Goal: Transaction & Acquisition: Purchase product/service

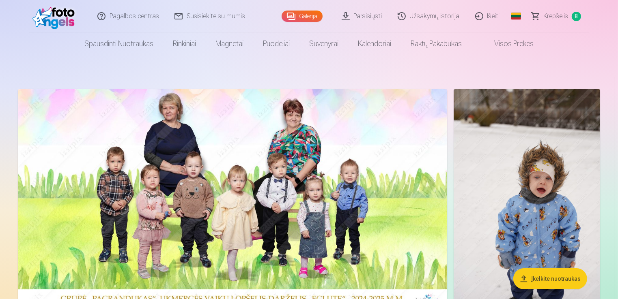
click at [556, 14] on span "Krepšelis" at bounding box center [556, 16] width 25 height 10
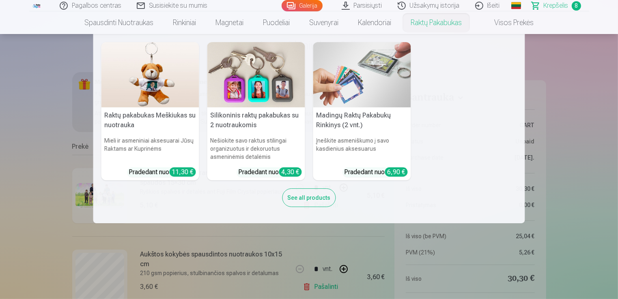
scroll to position [49, 0]
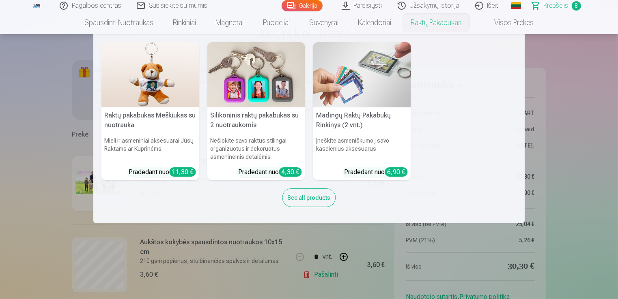
click at [591, 67] on nav "Raktų pakabukas Meškiukas su nuotrauka Mieli ir asmeniniai aksesuarai Jūsų Rakt…" at bounding box center [309, 128] width 618 height 189
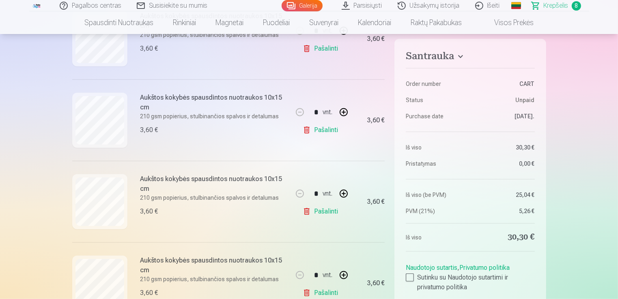
scroll to position [454, 0]
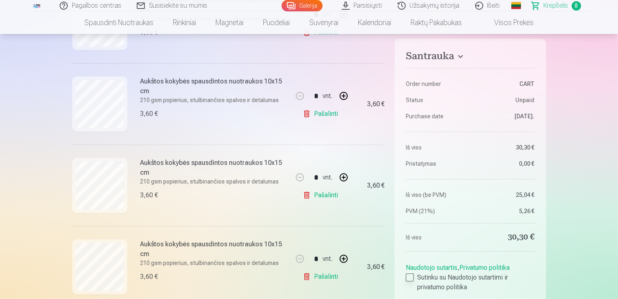
click at [411, 275] on div at bounding box center [410, 278] width 8 height 8
click at [360, 225] on div "3,60 €" at bounding box center [368, 186] width 32 height 82
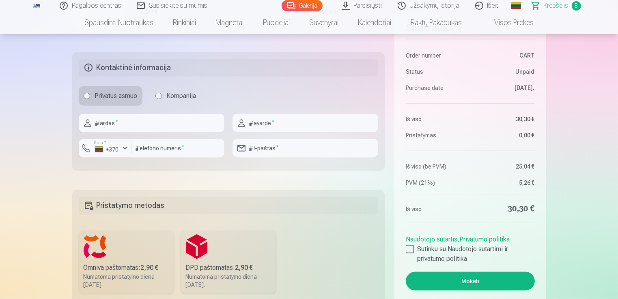
scroll to position [795, 0]
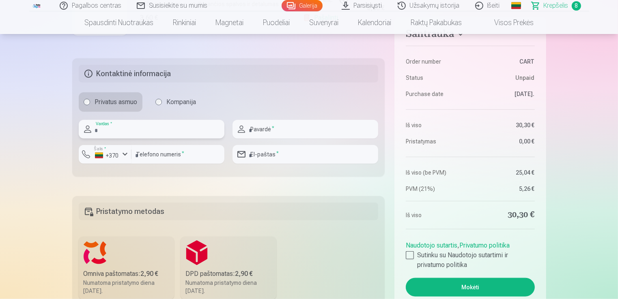
click at [130, 127] on input "text" at bounding box center [152, 129] width 146 height 19
type input "*"
type input "*****"
click at [259, 129] on input "text" at bounding box center [305, 129] width 146 height 19
type input "*"
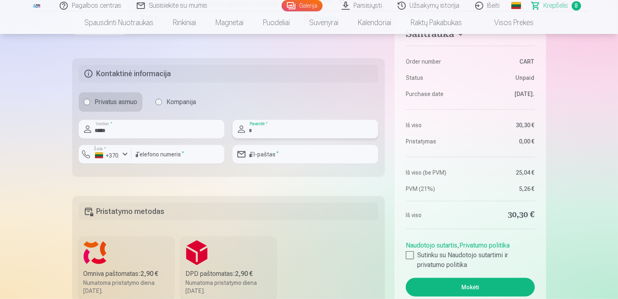
type input "*"
type input "**********"
click at [141, 155] on input "number" at bounding box center [177, 154] width 93 height 19
type input "********"
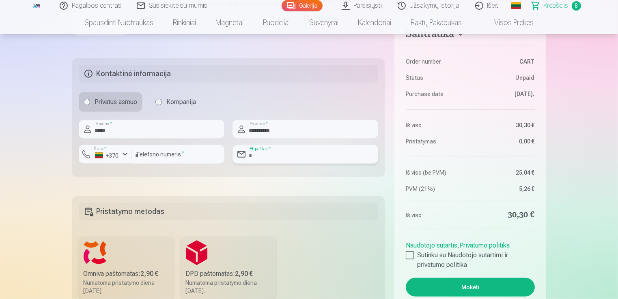
click at [253, 156] on input "email" at bounding box center [305, 154] width 146 height 19
type input "**********"
click at [337, 265] on fieldset "Pristatymo metodas Omniva paštomatas : 2,90 € Numatoma pristatymo diena 13.09.2…" at bounding box center [228, 257] width 313 height 122
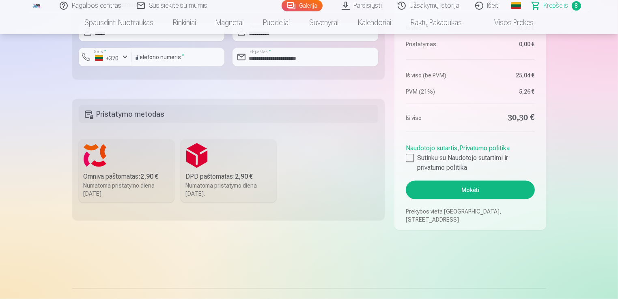
scroll to position [909, 0]
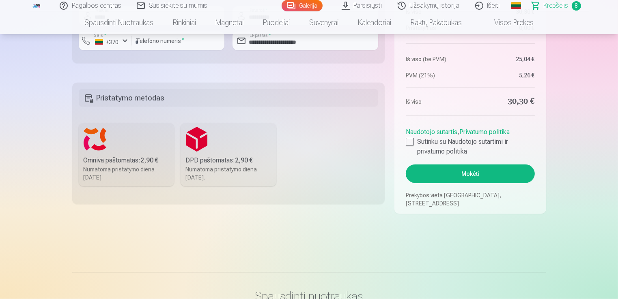
click at [118, 148] on label "Omniva paštomatas : 2,90 € Numatoma pristatymo diena 13.09.2025." at bounding box center [127, 154] width 96 height 63
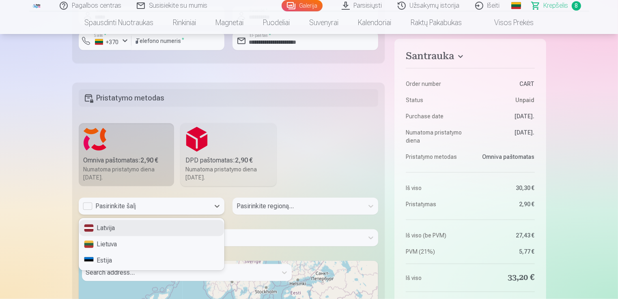
click at [152, 211] on div "Pasirinkite šalį" at bounding box center [144, 206] width 131 height 17
click at [120, 244] on div "Lietuva" at bounding box center [151, 244] width 145 height 16
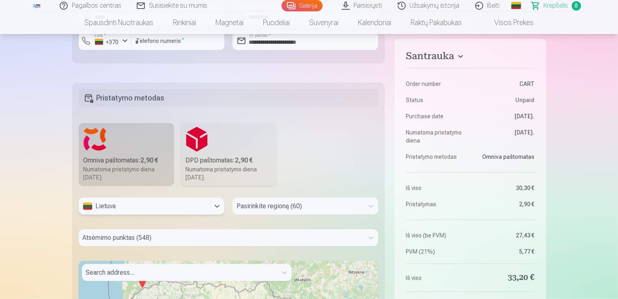
scroll to position [952, 0]
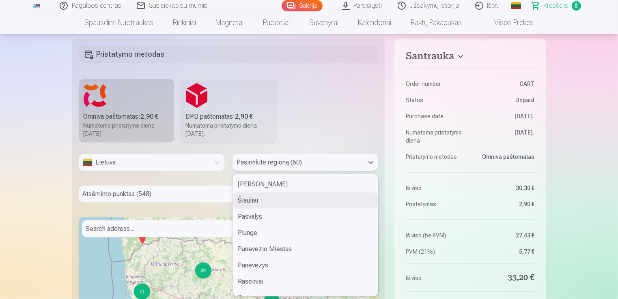
click at [286, 171] on div "60 results available. Use Up and Down to choose options, press Enter to select …" at bounding box center [305, 162] width 146 height 17
type input "**"
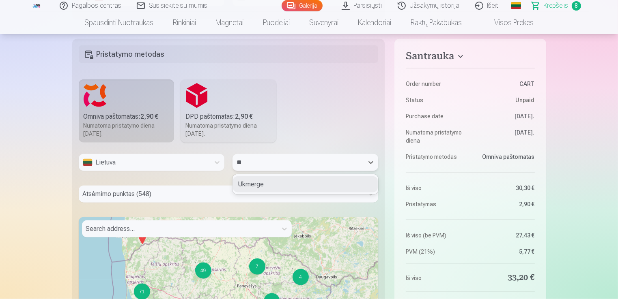
click at [262, 186] on div "Ukmerge" at bounding box center [305, 184] width 145 height 16
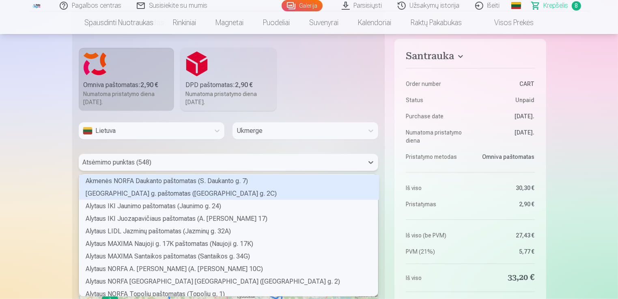
scroll to position [120, 297]
click at [152, 171] on div "548 results available. Use Up and Down to choose options, press Enter to select…" at bounding box center [229, 162] width 300 height 17
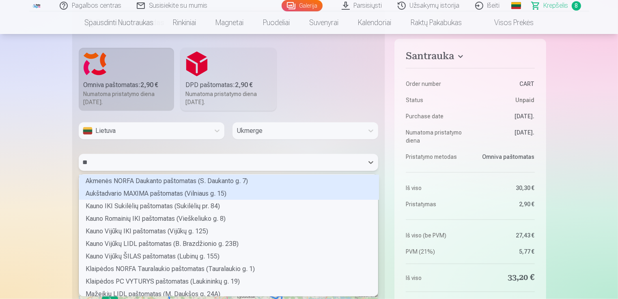
type input "***"
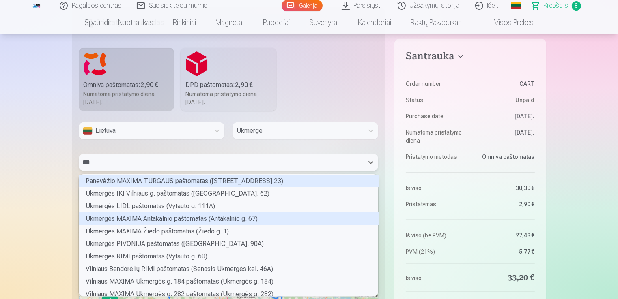
click at [144, 218] on div "Ukmergės MAXIMA Antakalnio paštomatas (Antakalnio g. 67)" at bounding box center [229, 219] width 300 height 13
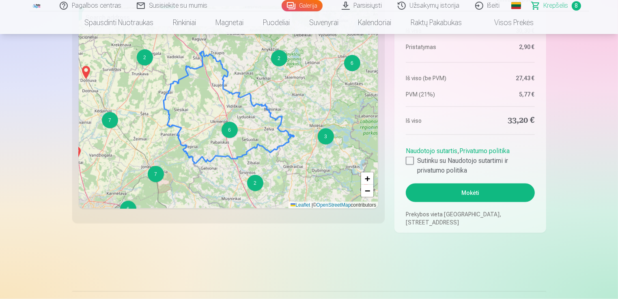
scroll to position [1163, 0]
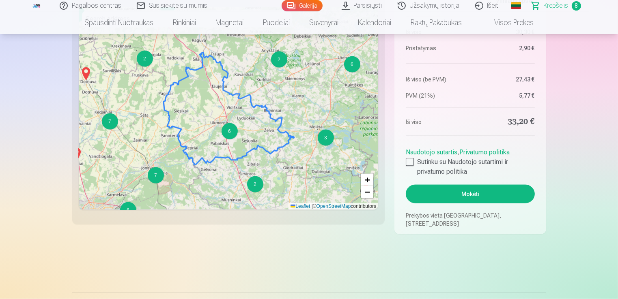
click at [456, 195] on button "Mokėti" at bounding box center [470, 194] width 129 height 19
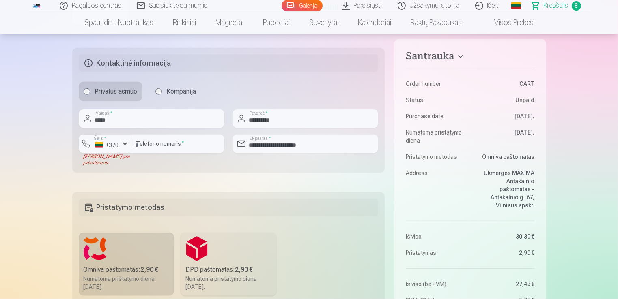
scroll to position [822, 0]
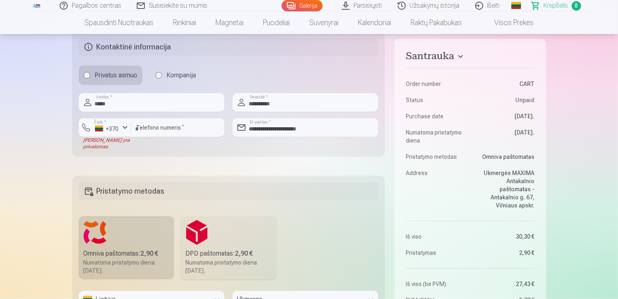
click at [101, 145] on div "Laukas yra privalomas" at bounding box center [105, 143] width 53 height 13
click at [126, 145] on div "Laukas yra privalomas" at bounding box center [105, 143] width 53 height 13
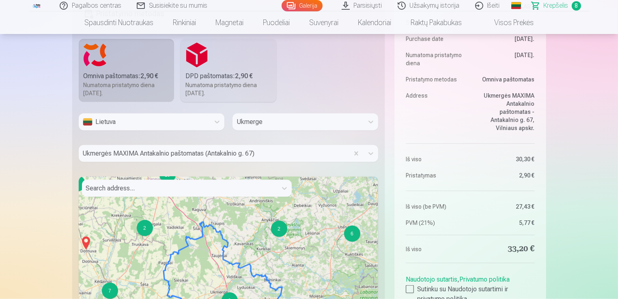
scroll to position [1000, 0]
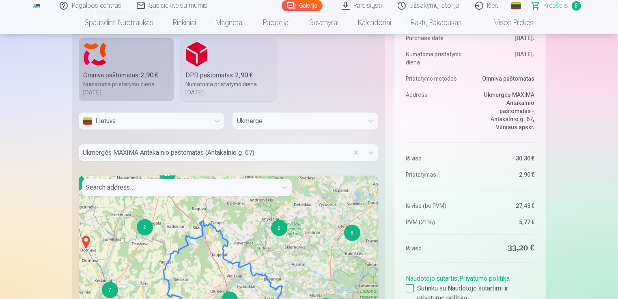
click at [218, 185] on div at bounding box center [179, 187] width 187 height 11
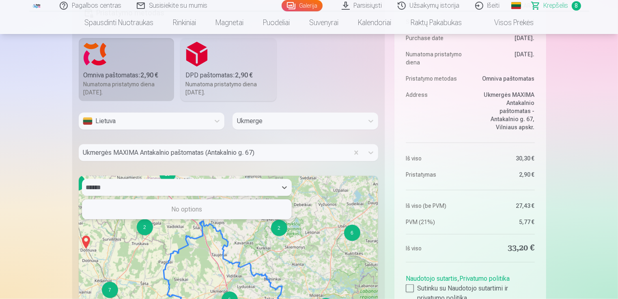
type input "*******"
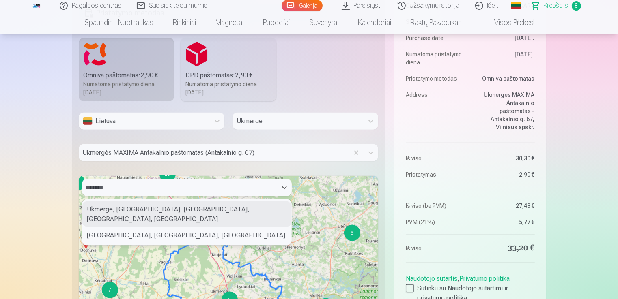
click at [166, 213] on div "Ukmergė, Ukmergės miesto seniūnija, Ukmerge District Municipality, Vilnius Coun…" at bounding box center [186, 215] width 209 height 26
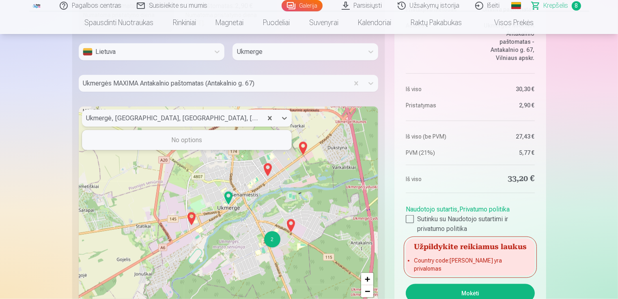
scroll to position [1071, 0]
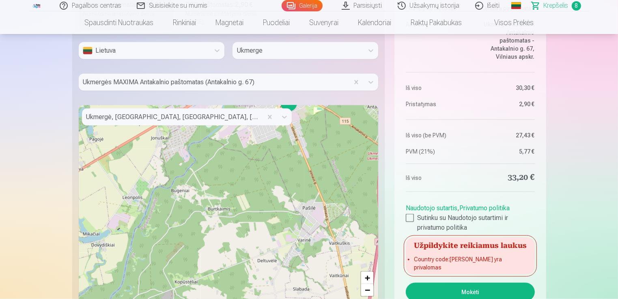
click at [423, 290] on button "Mokėti" at bounding box center [470, 292] width 129 height 19
click at [439, 252] on h5 "Užpildykite reikiamus laukus" at bounding box center [470, 245] width 129 height 15
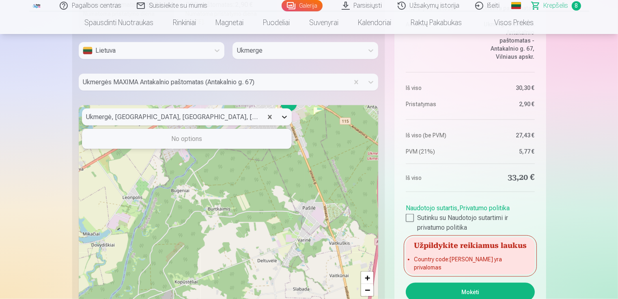
click at [282, 121] on div at bounding box center [284, 117] width 15 height 15
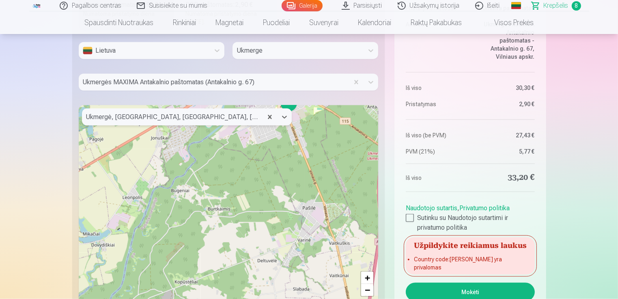
click at [242, 114] on div at bounding box center [172, 117] width 172 height 11
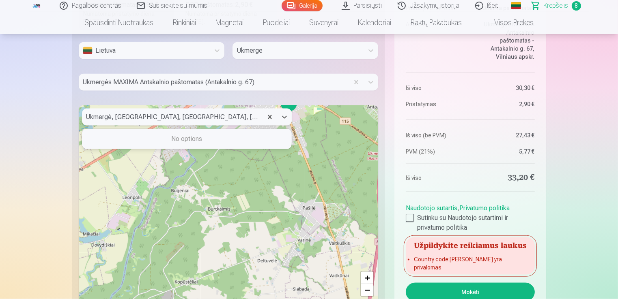
click at [242, 114] on div at bounding box center [172, 117] width 172 height 11
type input "*******"
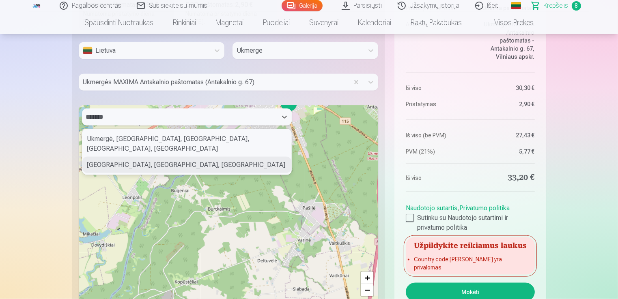
click at [202, 164] on div "Ukmerge District Municipality, Vilnius County, Lithuania" at bounding box center [186, 165] width 209 height 16
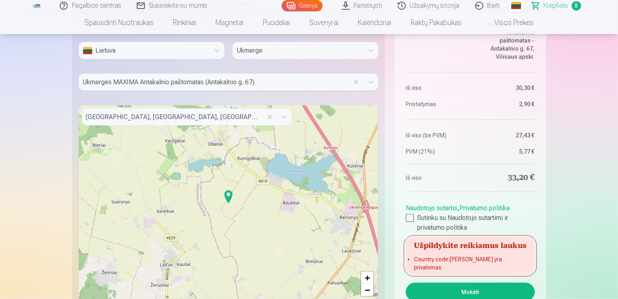
click at [473, 290] on button "Mokėti" at bounding box center [470, 292] width 129 height 19
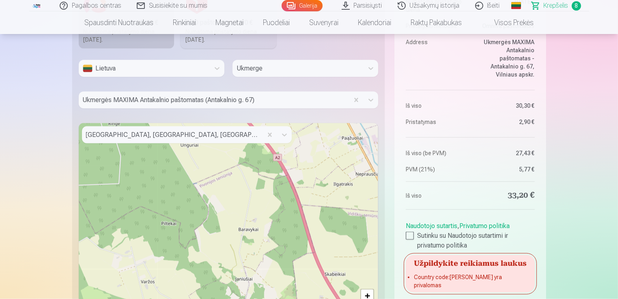
scroll to position [1069, 0]
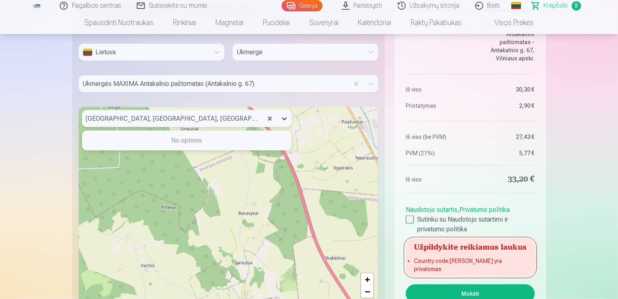
click at [284, 120] on icon at bounding box center [284, 119] width 8 height 8
type input "*"
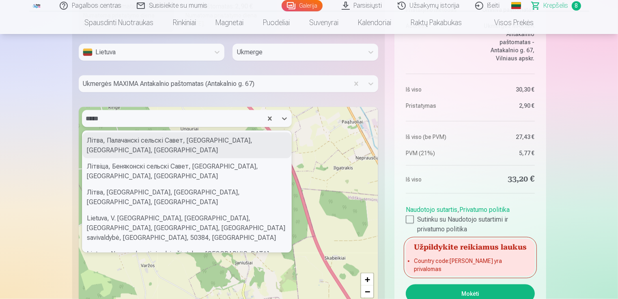
type input "*****"
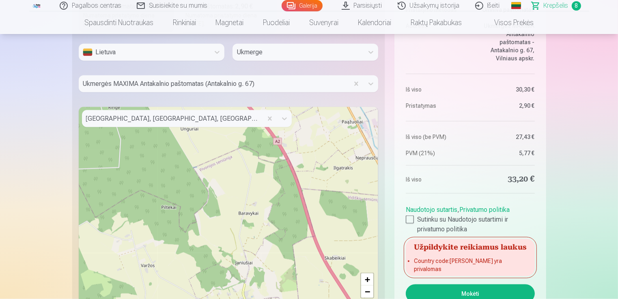
click at [505, 296] on button "Mokėti" at bounding box center [470, 294] width 129 height 19
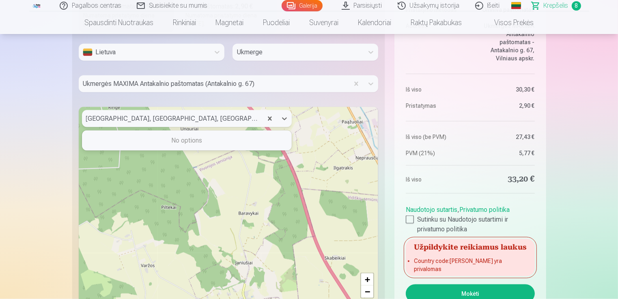
click at [208, 118] on div at bounding box center [172, 118] width 172 height 11
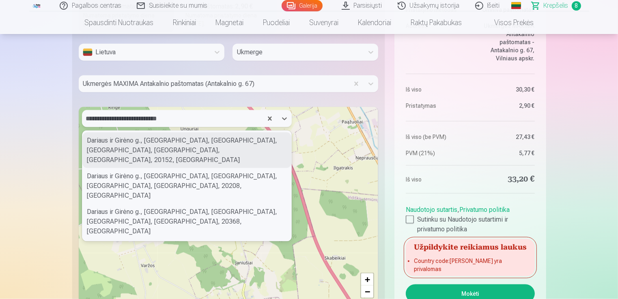
type input "**********"
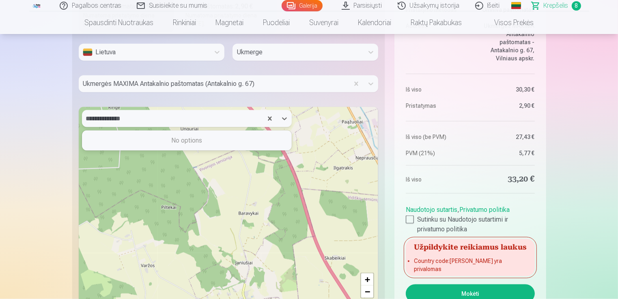
type input "**********"
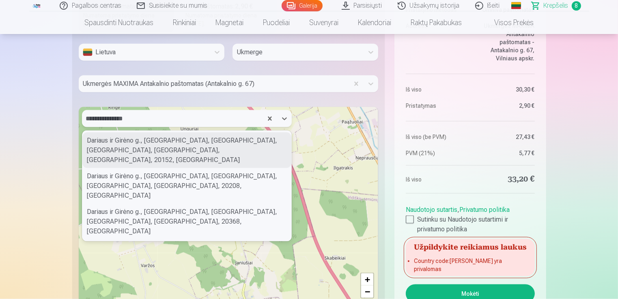
click at [229, 142] on div "Dariaus ir Girėno g., Old Town, Ukmergė, Ukmergės miesto seniūnija, Ukmerge Dis…" at bounding box center [186, 151] width 209 height 36
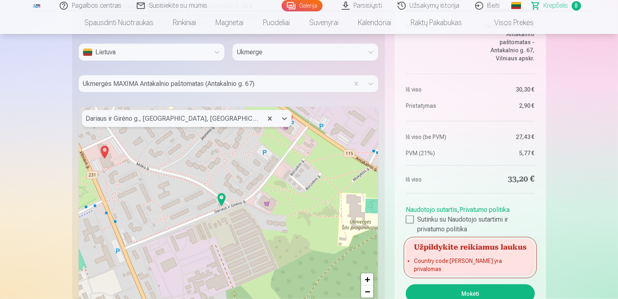
click at [222, 201] on img at bounding box center [221, 199] width 13 height 19
click at [220, 199] on img at bounding box center [221, 199] width 13 height 19
click at [224, 203] on img at bounding box center [221, 199] width 13 height 19
click at [221, 201] on img at bounding box center [221, 199] width 13 height 19
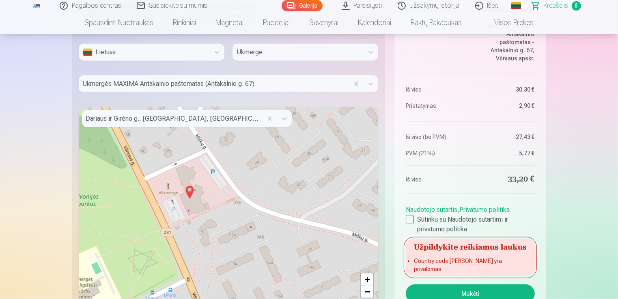
click at [190, 193] on img at bounding box center [189, 192] width 13 height 19
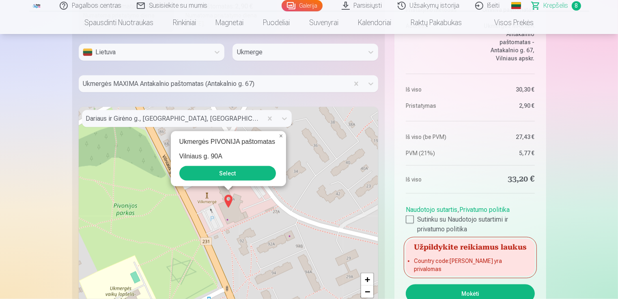
click at [254, 226] on div "Ukmergės PIVONIJA paštomatas Vilniaus g. 90A Select × + − Leaflet | © OpenStree…" at bounding box center [229, 208] width 300 height 203
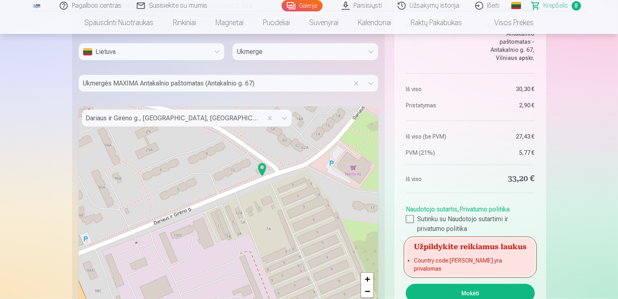
scroll to position [1071, 0]
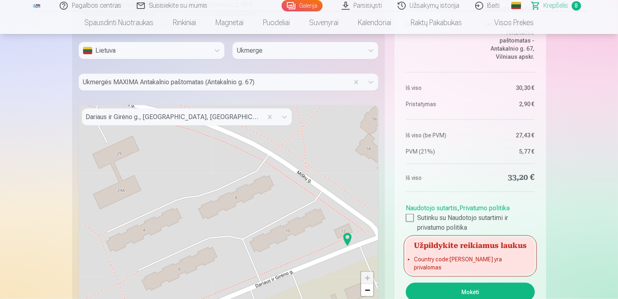
click at [233, 200] on div "+ − Leaflet | © OpenStreetMap contributors" at bounding box center [229, 206] width 300 height 203
click at [236, 201] on div "+ − Leaflet | © OpenStreetMap contributors" at bounding box center [229, 206] width 300 height 203
click at [238, 196] on div "+ − Leaflet | © OpenStreetMap contributors" at bounding box center [229, 206] width 300 height 203
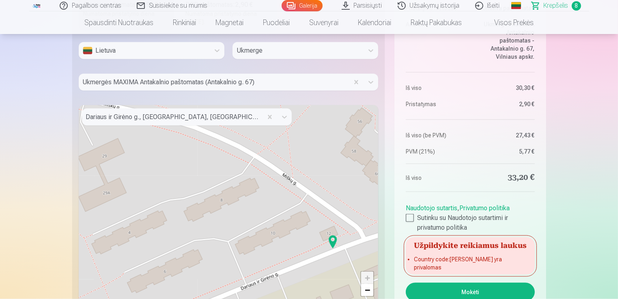
click at [214, 193] on div "+ − Leaflet | © OpenStreetMap contributors" at bounding box center [229, 206] width 300 height 203
click at [211, 187] on div "+ − Leaflet | © OpenStreetMap contributors" at bounding box center [229, 206] width 300 height 203
click at [221, 206] on div "+ − Leaflet | © OpenStreetMap contributors" at bounding box center [229, 206] width 300 height 203
click at [222, 203] on div "+ − Leaflet | © OpenStreetMap contributors" at bounding box center [229, 206] width 300 height 203
click at [223, 203] on div "+ − Leaflet | © OpenStreetMap contributors" at bounding box center [229, 206] width 300 height 203
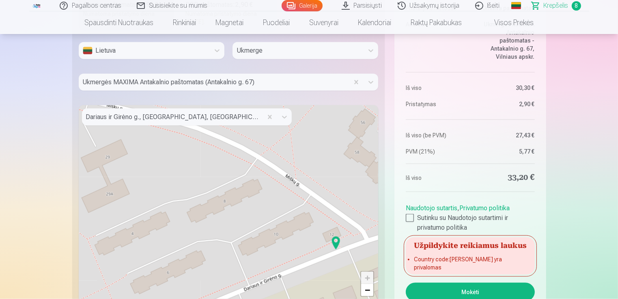
click at [221, 206] on div "+ − Leaflet | © OpenStreetMap contributors" at bounding box center [229, 206] width 300 height 203
click at [231, 198] on div "+ − Leaflet | © OpenStreetMap contributors" at bounding box center [229, 206] width 300 height 203
click at [231, 203] on div "+ − Leaflet | © OpenStreetMap contributors" at bounding box center [229, 206] width 300 height 203
click at [228, 205] on div "+ − Leaflet | © OpenStreetMap contributors" at bounding box center [229, 206] width 300 height 203
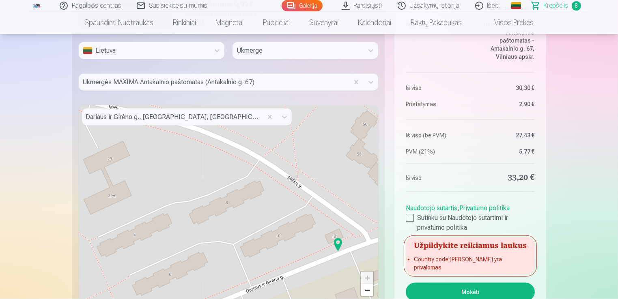
click at [226, 205] on div "+ − Leaflet | © OpenStreetMap contributors" at bounding box center [229, 206] width 300 height 203
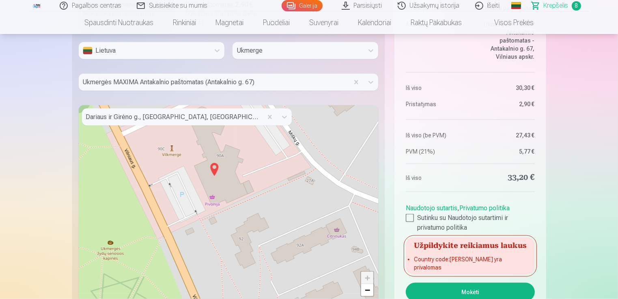
click at [211, 168] on img at bounding box center [214, 169] width 13 height 19
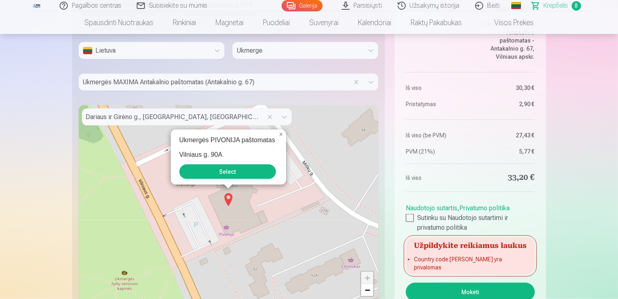
click at [217, 170] on button "Select" at bounding box center [227, 172] width 97 height 15
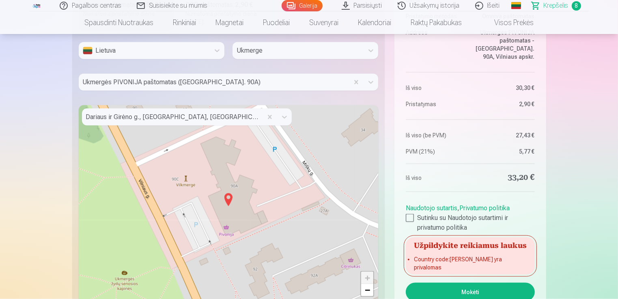
click at [458, 291] on button "Mokėti" at bounding box center [470, 292] width 129 height 19
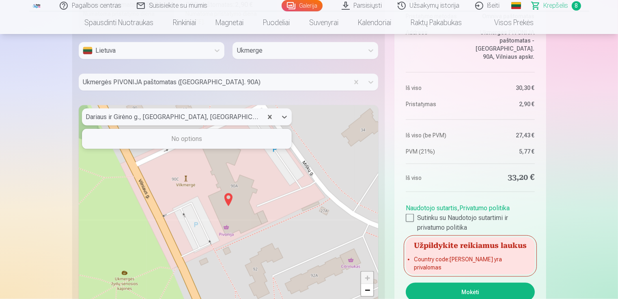
click at [145, 118] on div at bounding box center [172, 117] width 172 height 11
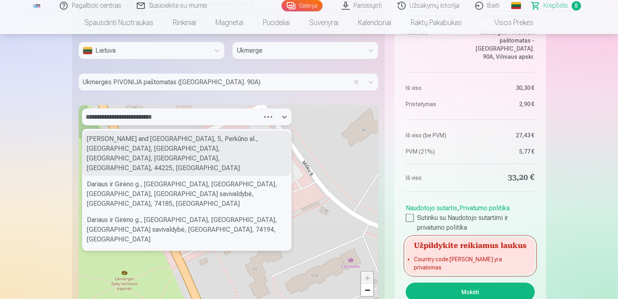
type input "**********"
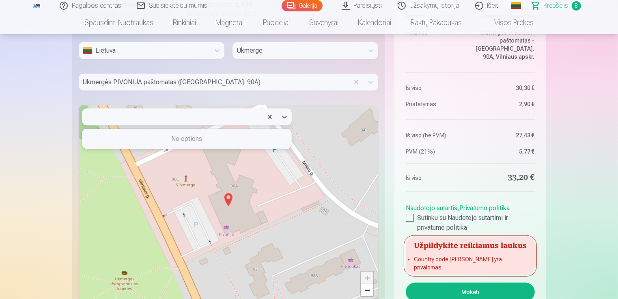
click at [179, 114] on div at bounding box center [172, 117] width 172 height 11
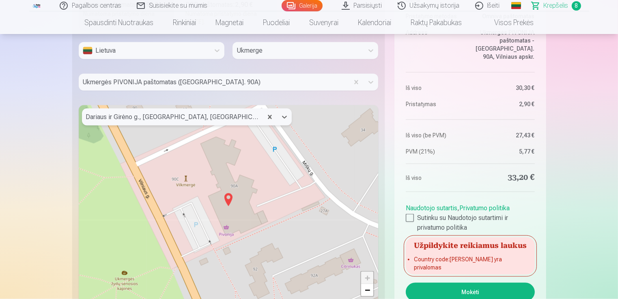
click at [179, 114] on div at bounding box center [172, 117] width 172 height 11
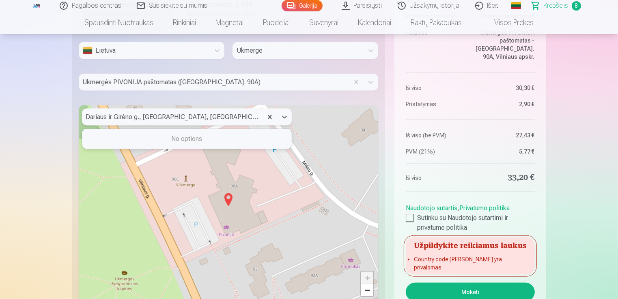
click at [179, 114] on div at bounding box center [172, 117] width 172 height 11
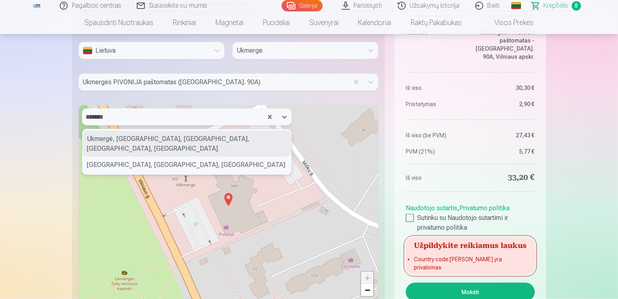
type input "********"
click at [178, 142] on div "Ukmergė, Ukmergės miesto seniūnija, Ukmerge District Municipality, Vilnius Coun…" at bounding box center [186, 144] width 209 height 26
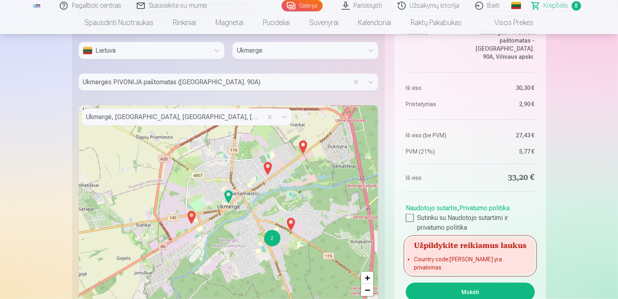
click at [458, 294] on button "Mokėti" at bounding box center [470, 292] width 129 height 19
click at [228, 197] on img at bounding box center [228, 196] width 13 height 19
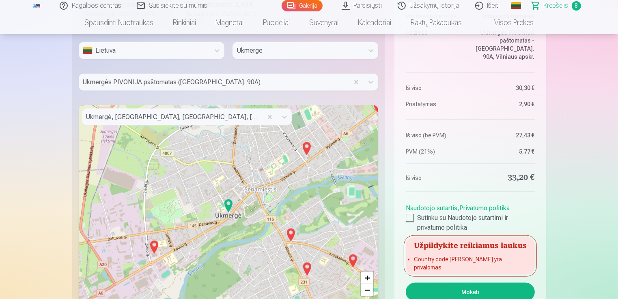
drag, startPoint x: 228, startPoint y: 205, endPoint x: 219, endPoint y: 210, distance: 10.7
click at [219, 210] on div "+ − Leaflet | © OpenStreetMap contributors" at bounding box center [229, 206] width 300 height 203
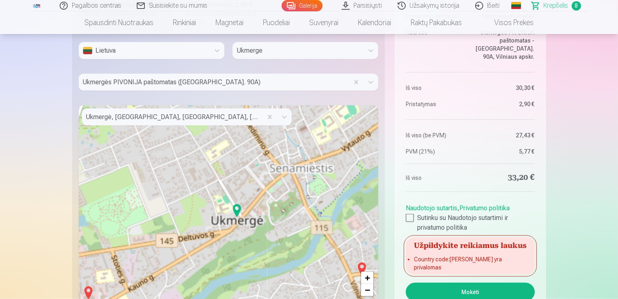
click at [219, 210] on div "+ − Leaflet | © OpenStreetMap contributors" at bounding box center [229, 206] width 300 height 203
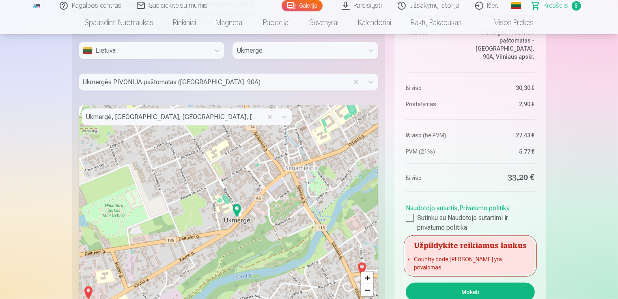
click at [219, 210] on div "+ − Leaflet | © OpenStreetMap contributors" at bounding box center [229, 206] width 300 height 203
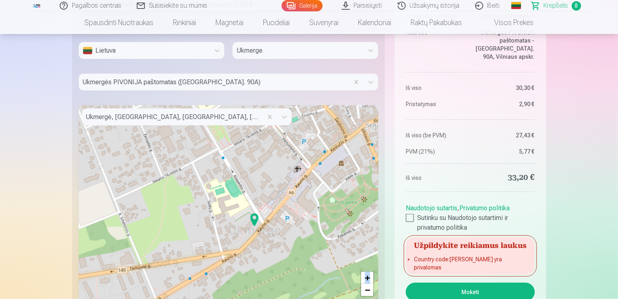
click at [219, 210] on div "+ − Leaflet | © OpenStreetMap contributors" at bounding box center [229, 206] width 300 height 203
drag, startPoint x: 219, startPoint y: 210, endPoint x: 263, endPoint y: 223, distance: 46.1
click at [263, 223] on div "+ − Leaflet | © OpenStreetMap contributors" at bounding box center [229, 206] width 300 height 203
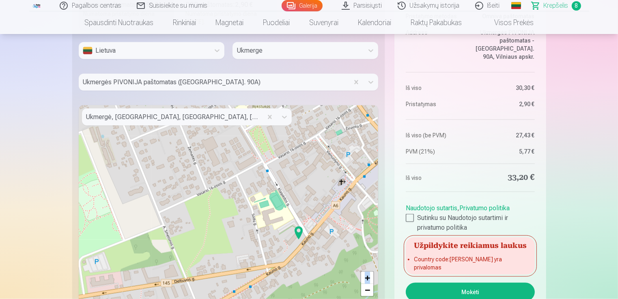
click at [263, 223] on div "+ − Leaflet | © OpenStreetMap contributors" at bounding box center [229, 206] width 300 height 203
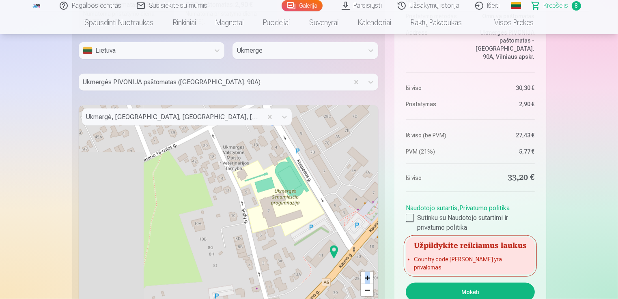
drag, startPoint x: 263, startPoint y: 223, endPoint x: 344, endPoint y: 246, distance: 84.4
click at [344, 246] on div "+ − Leaflet | © OpenStreetMap contributors" at bounding box center [229, 206] width 300 height 203
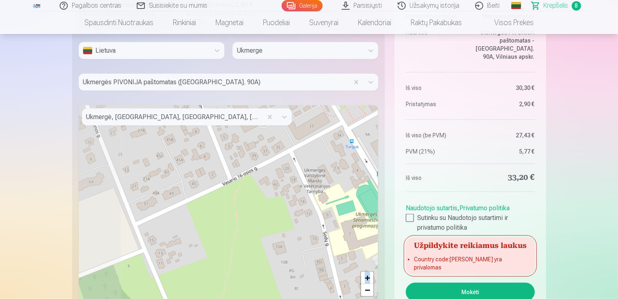
click at [344, 246] on div "+ − Leaflet | © OpenStreetMap contributors" at bounding box center [229, 206] width 300 height 203
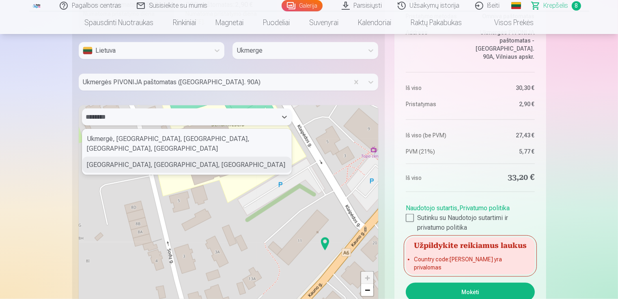
type input "*******"
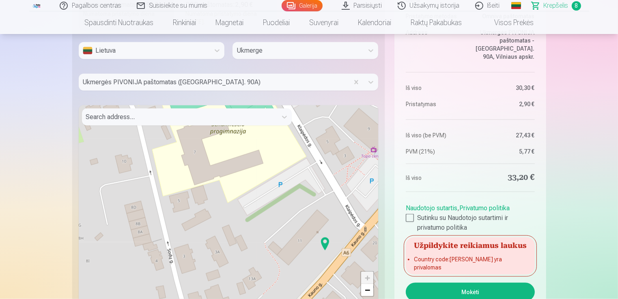
click at [429, 296] on button "Mokėti" at bounding box center [470, 292] width 129 height 19
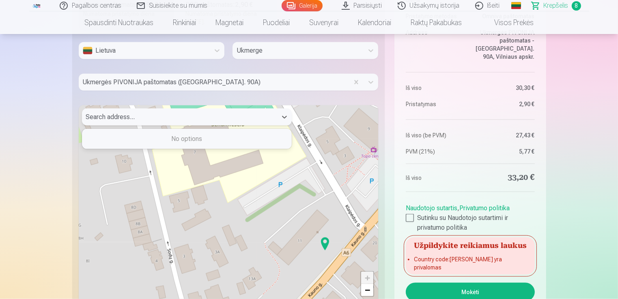
click at [155, 117] on div at bounding box center [179, 117] width 187 height 11
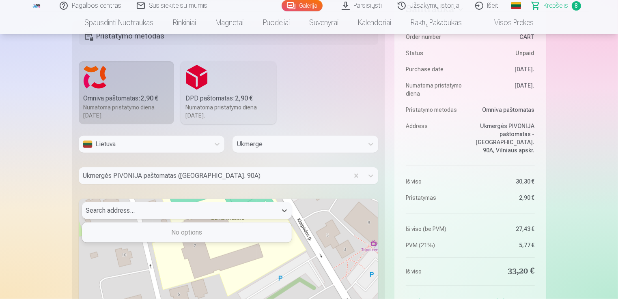
scroll to position [994, 0]
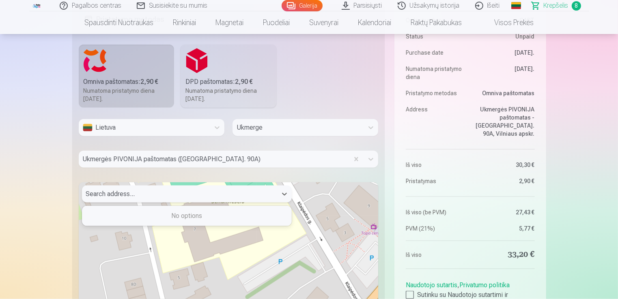
click at [184, 216] on div "No options" at bounding box center [186, 216] width 209 height 16
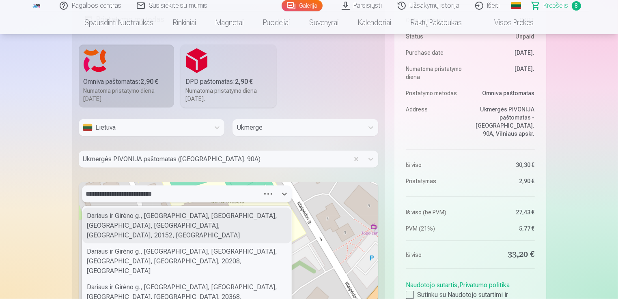
type input "**********"
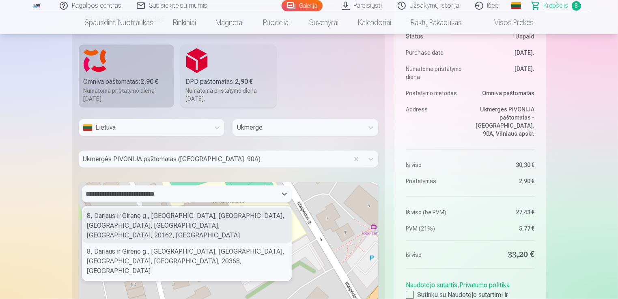
click at [144, 221] on div "8, Dariaus ir Girėno g., Old Town, Ukmergė, Ukmergės miesto seniūnija, Ukmerge …" at bounding box center [186, 226] width 209 height 36
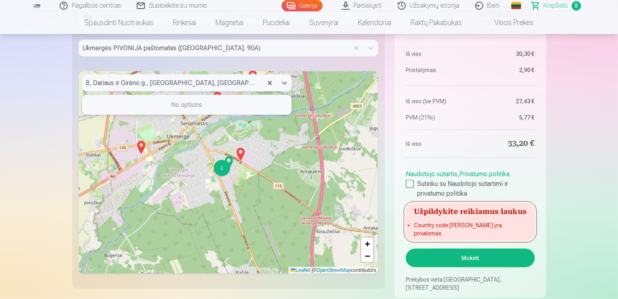
scroll to position [1109, 0]
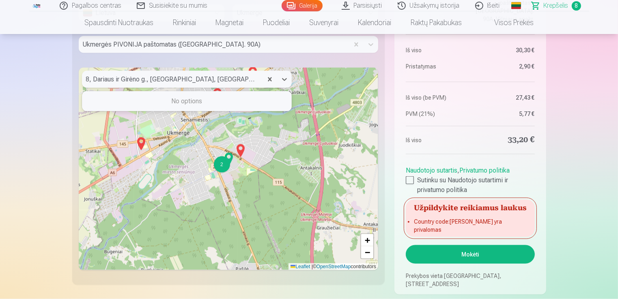
click at [479, 255] on button "Mokėti" at bounding box center [470, 254] width 129 height 19
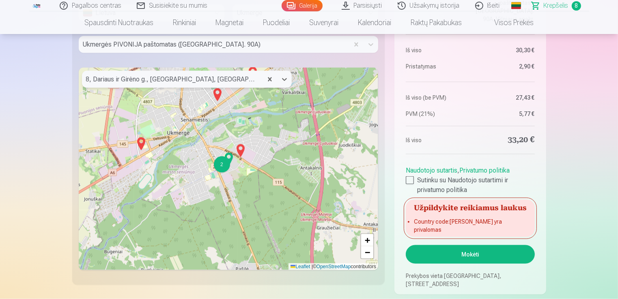
click at [109, 79] on div at bounding box center [172, 79] width 172 height 11
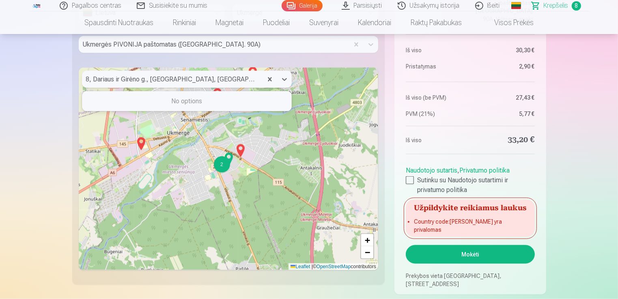
click at [109, 79] on div at bounding box center [172, 79] width 172 height 11
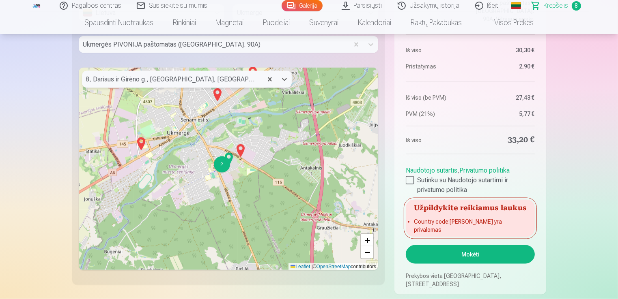
click at [109, 79] on div at bounding box center [172, 79] width 172 height 11
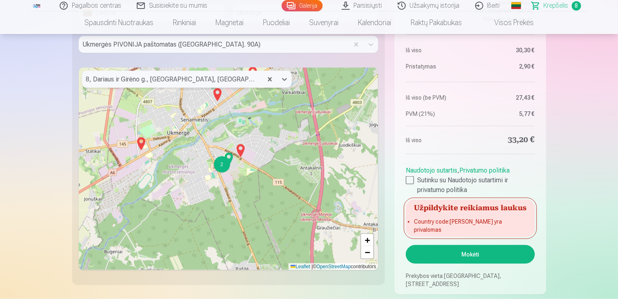
click at [109, 79] on div at bounding box center [172, 79] width 172 height 11
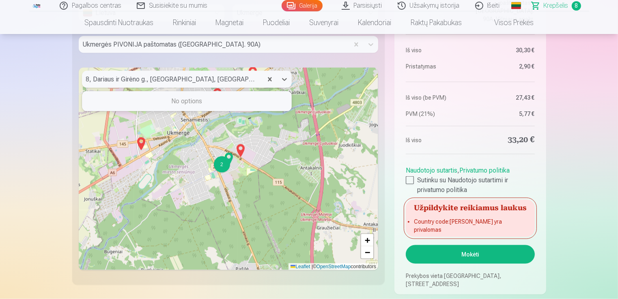
click at [109, 79] on div at bounding box center [172, 79] width 172 height 11
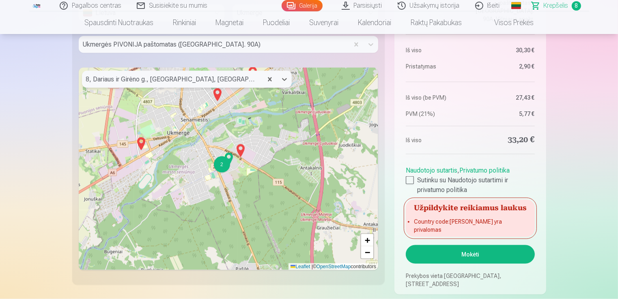
click at [214, 81] on div at bounding box center [172, 79] width 172 height 11
click at [284, 77] on icon at bounding box center [284, 79] width 8 height 8
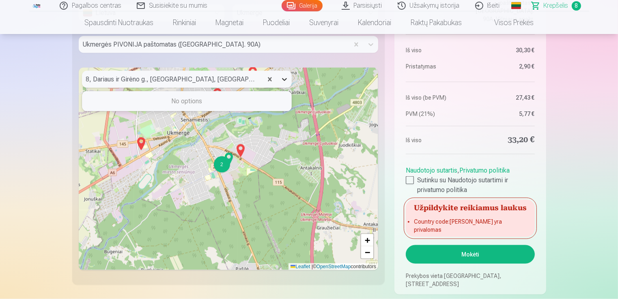
click at [284, 80] on icon at bounding box center [284, 79] width 5 height 3
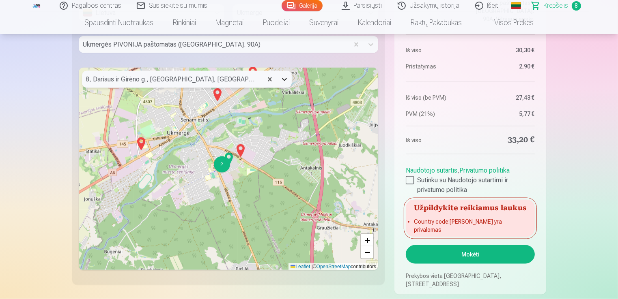
click at [284, 80] on icon at bounding box center [284, 79] width 5 height 3
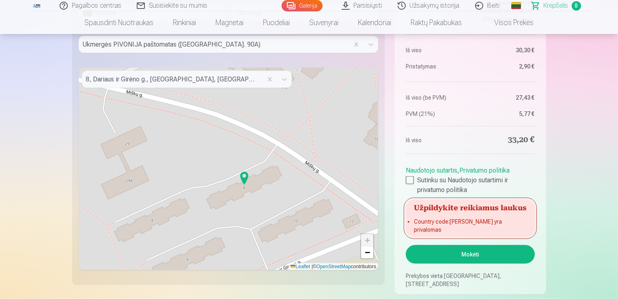
click at [243, 175] on img at bounding box center [244, 178] width 13 height 19
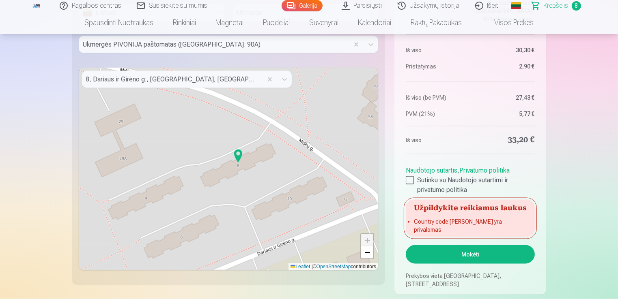
click at [238, 155] on img at bounding box center [238, 155] width 13 height 19
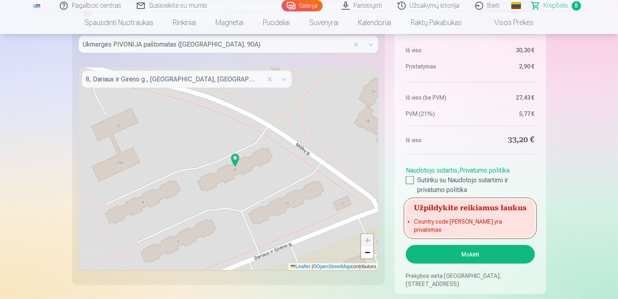
click at [238, 155] on img at bounding box center [234, 160] width 13 height 19
click at [238, 155] on img at bounding box center [233, 162] width 13 height 19
click at [231, 165] on img at bounding box center [233, 162] width 13 height 19
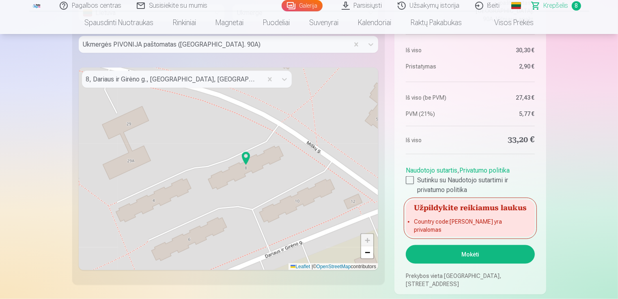
click at [244, 160] on img at bounding box center [245, 158] width 13 height 19
click at [247, 161] on img at bounding box center [245, 158] width 13 height 19
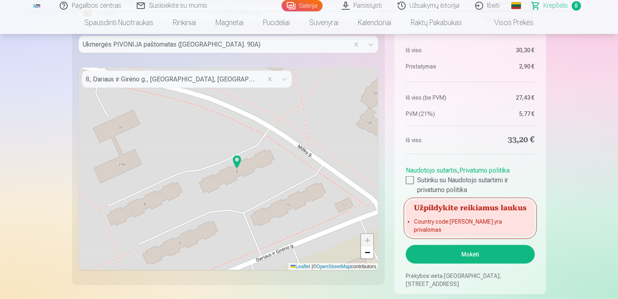
click at [238, 159] on img at bounding box center [236, 162] width 13 height 19
click at [236, 162] on img at bounding box center [236, 162] width 13 height 19
click at [237, 163] on img at bounding box center [236, 162] width 13 height 19
click at [234, 163] on img at bounding box center [236, 162] width 13 height 19
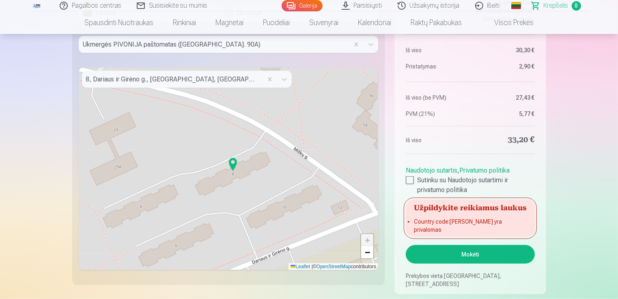
click at [468, 258] on button "Mokėti" at bounding box center [470, 254] width 129 height 19
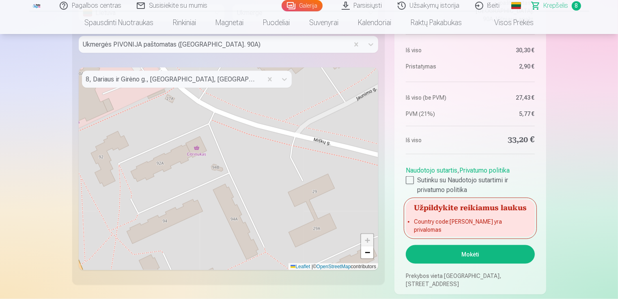
click at [255, 178] on div "+ − Leaflet | © OpenStreetMap contributors" at bounding box center [229, 169] width 300 height 203
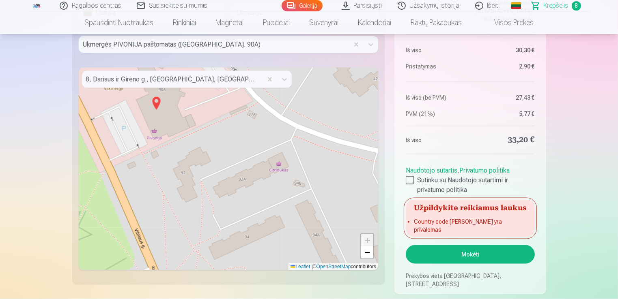
click at [159, 105] on img at bounding box center [156, 103] width 13 height 19
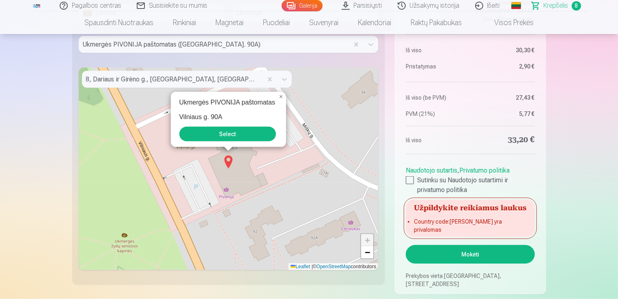
click at [247, 132] on button "Select" at bounding box center [227, 134] width 97 height 15
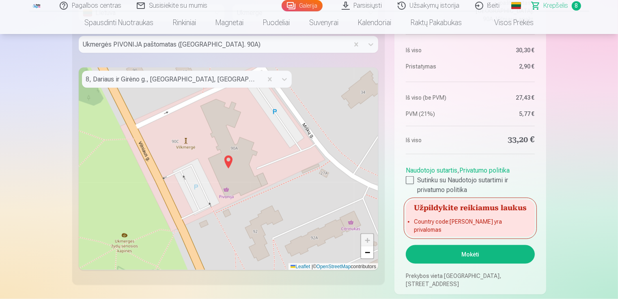
click at [425, 254] on button "Mokėti" at bounding box center [470, 254] width 129 height 19
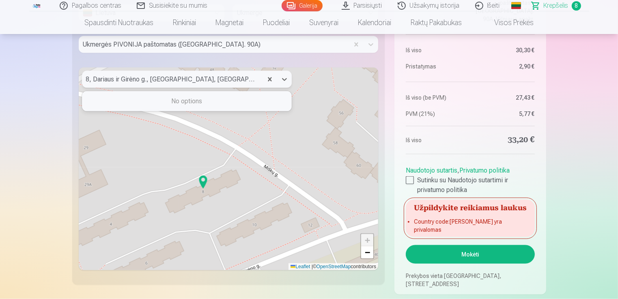
click at [257, 78] on div at bounding box center [172, 79] width 172 height 11
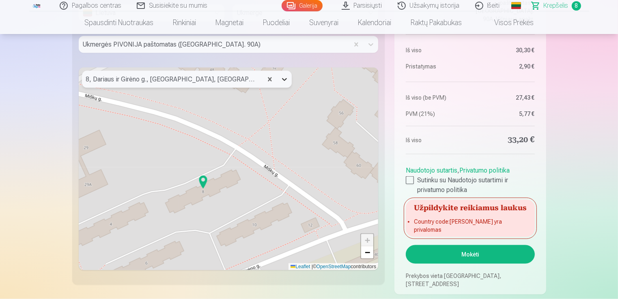
click at [285, 78] on icon at bounding box center [284, 79] width 8 height 8
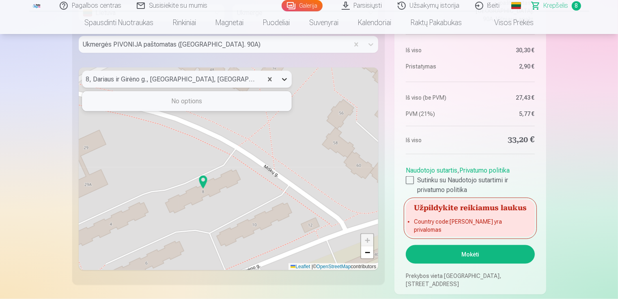
click at [285, 78] on icon at bounding box center [284, 79] width 8 height 8
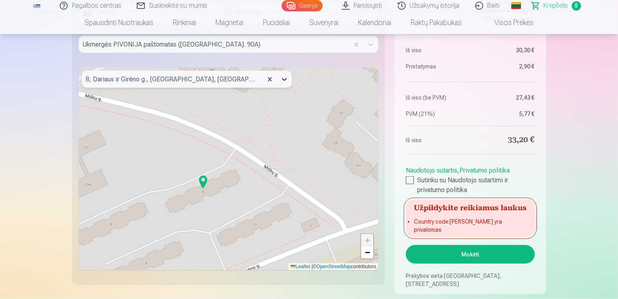
click at [285, 78] on icon at bounding box center [284, 79] width 8 height 8
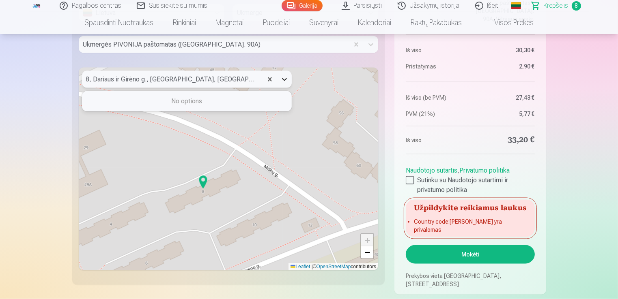
click at [285, 78] on icon at bounding box center [284, 79] width 8 height 8
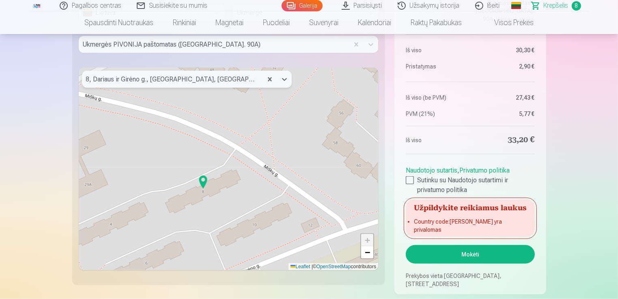
click at [203, 81] on div at bounding box center [172, 79] width 172 height 11
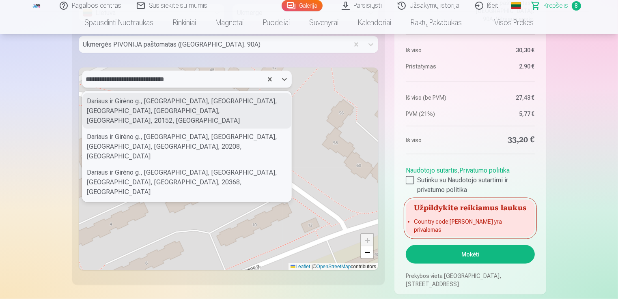
type input "**********"
click at [200, 105] on div "Dariaus ir Girėno g., Old Town, Ukmergė, Ukmergės miesto seniūnija, Ukmerge Dis…" at bounding box center [186, 111] width 209 height 36
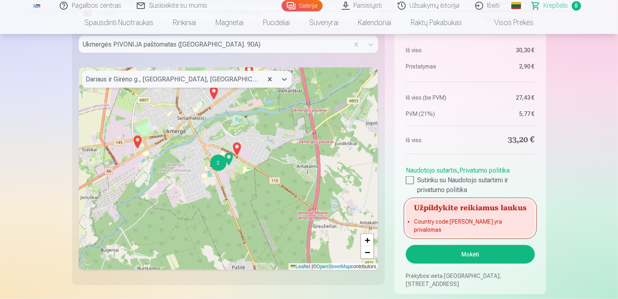
click at [431, 258] on button "Mokėti" at bounding box center [470, 254] width 129 height 19
click at [219, 163] on div "2" at bounding box center [218, 163] width 16 height 16
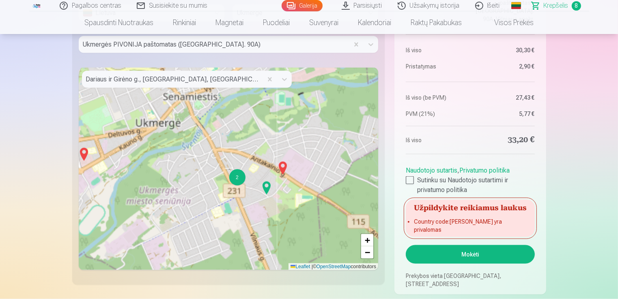
click at [219, 163] on div "2 + − Leaflet | © OpenStreetMap contributors" at bounding box center [229, 169] width 300 height 203
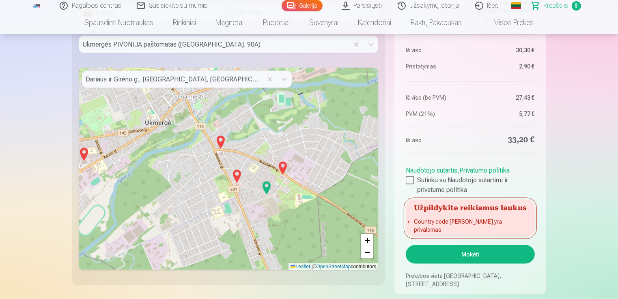
click at [247, 181] on div "+ − Leaflet | © OpenStreetMap contributors" at bounding box center [229, 169] width 300 height 203
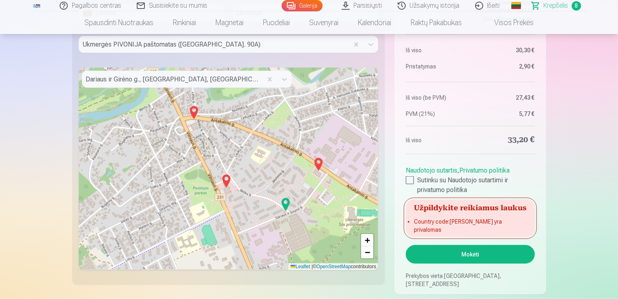
click at [302, 208] on div "+ − Leaflet | © OpenStreetMap contributors" at bounding box center [229, 169] width 300 height 203
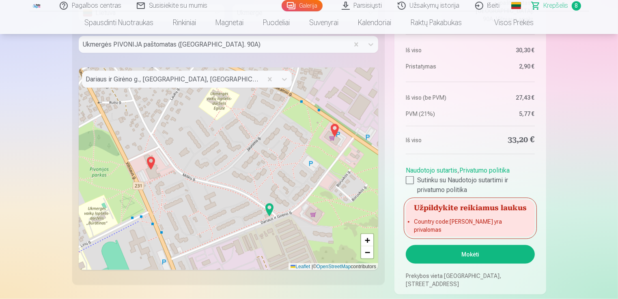
click at [245, 189] on div "+ − Leaflet | © OpenStreetMap contributors" at bounding box center [229, 169] width 300 height 203
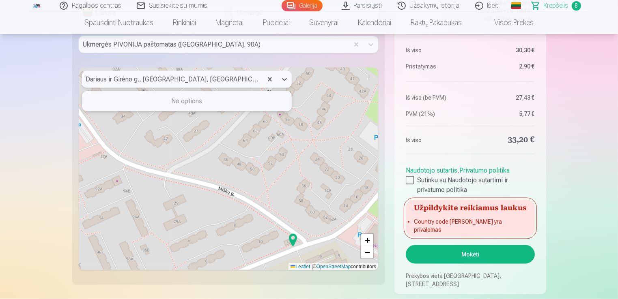
click at [178, 80] on div at bounding box center [172, 79] width 172 height 11
drag, startPoint x: 178, startPoint y: 80, endPoint x: 125, endPoint y: 80, distance: 52.7
click at [125, 80] on div at bounding box center [172, 79] width 172 height 11
paste input "**********"
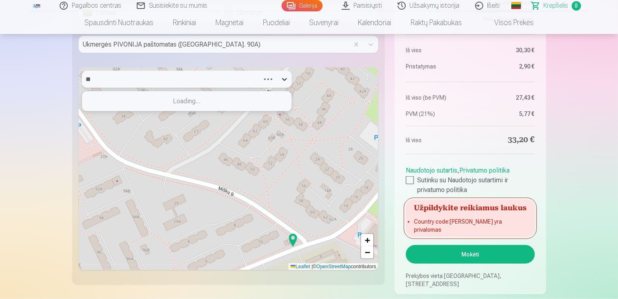
type input "*"
click at [148, 81] on div at bounding box center [179, 79] width 187 height 11
paste input "**********"
type input "**********"
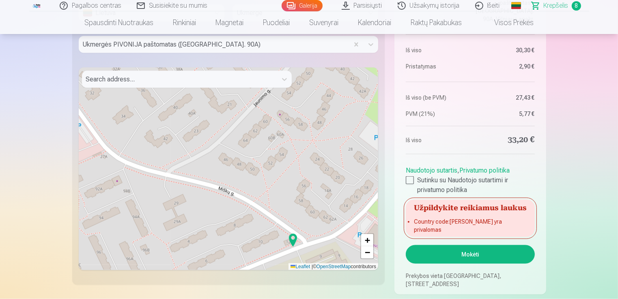
click at [441, 255] on button "Mokėti" at bounding box center [470, 254] width 129 height 19
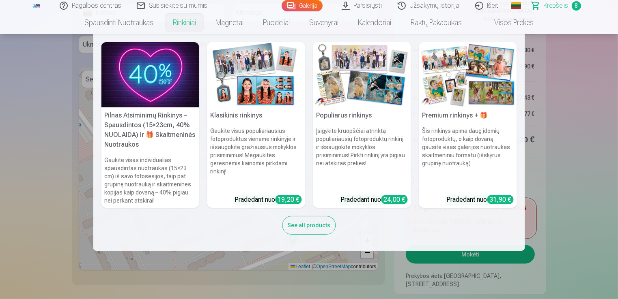
click at [80, 145] on nav "Pilnas Atsiminimų Rinkinys – Spausdintos (15×23cm, 40% NUOLAIDA) ir 🎁 Skaitmeni…" at bounding box center [309, 142] width 618 height 217
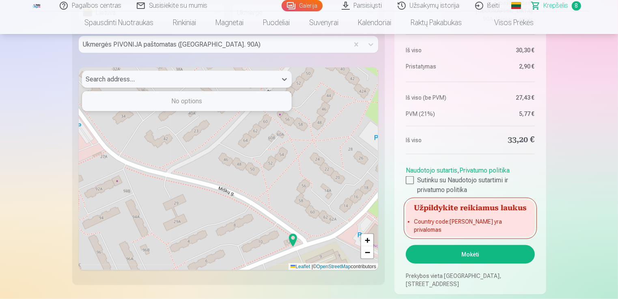
click at [127, 83] on div at bounding box center [179, 79] width 187 height 11
paste input "**********"
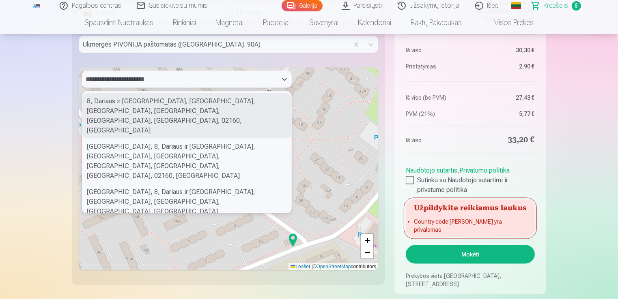
click at [86, 79] on input "**********" at bounding box center [118, 80] width 64 height 10
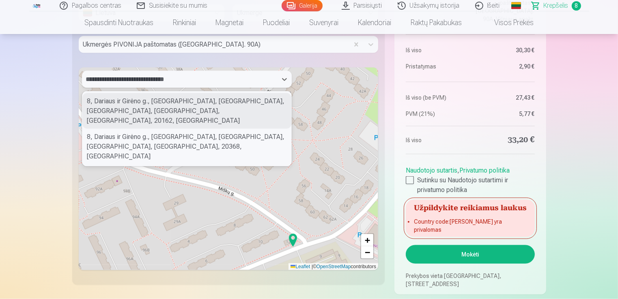
type input "**********"
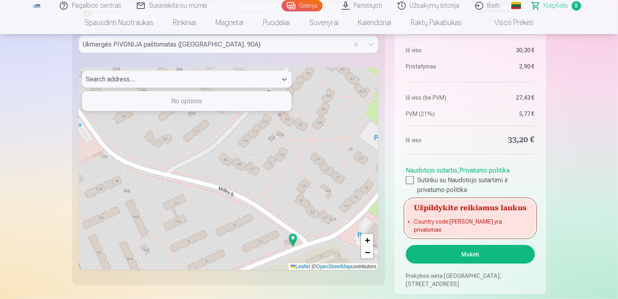
click at [145, 81] on div at bounding box center [179, 79] width 187 height 11
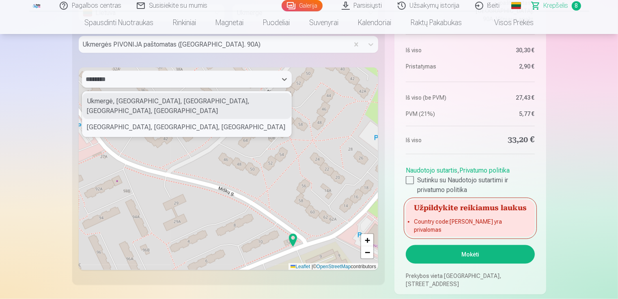
paste input "**********"
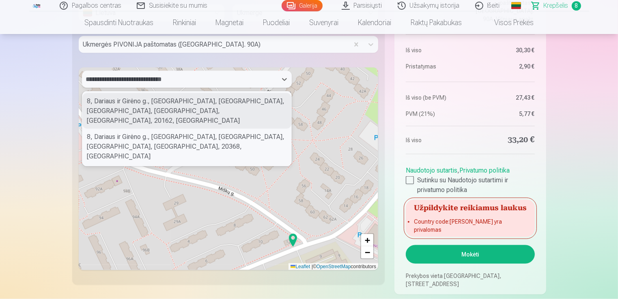
type input "**********"
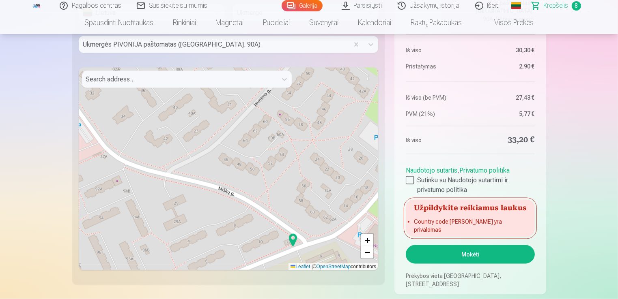
click at [338, 131] on div "+ − Leaflet | © OpenStreetMap contributors" at bounding box center [229, 169] width 300 height 203
click at [235, 226] on div "+ − Leaflet | © OpenStreetMap contributors" at bounding box center [229, 169] width 300 height 203
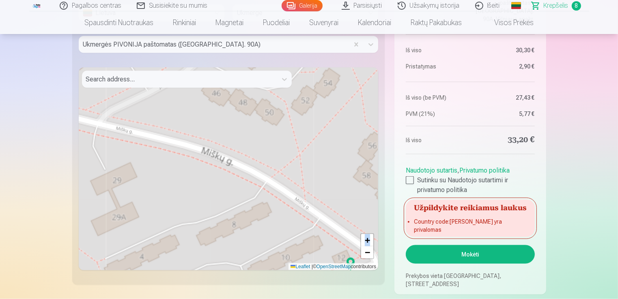
click at [235, 226] on div "+ − Leaflet | © OpenStreetMap contributors" at bounding box center [229, 169] width 300 height 203
click at [232, 225] on div "+ − Leaflet | © OpenStreetMap contributors" at bounding box center [229, 169] width 300 height 203
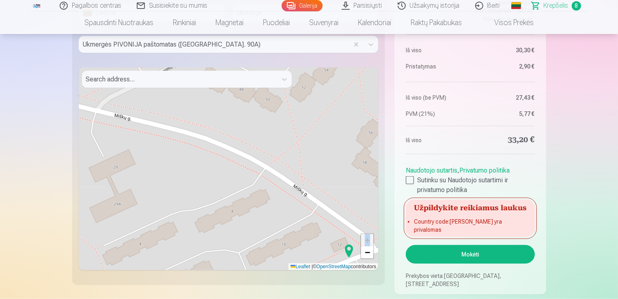
drag, startPoint x: 232, startPoint y: 225, endPoint x: 230, endPoint y: 212, distance: 13.1
click at [230, 212] on div "+ − Leaflet | © OpenStreetMap contributors" at bounding box center [229, 169] width 300 height 203
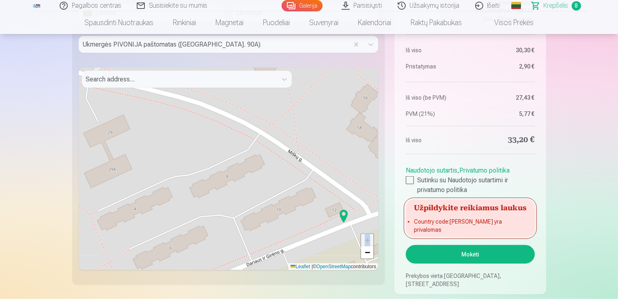
click at [223, 175] on div "+ − Leaflet | © OpenStreetMap contributors" at bounding box center [229, 169] width 300 height 203
click at [225, 175] on div "+ − Leaflet | © OpenStreetMap contributors" at bounding box center [229, 169] width 300 height 203
click at [222, 176] on div "+ − Leaflet | © OpenStreetMap contributors" at bounding box center [229, 169] width 300 height 203
click at [221, 180] on div "+ − Leaflet | © OpenStreetMap contributors" at bounding box center [229, 169] width 300 height 203
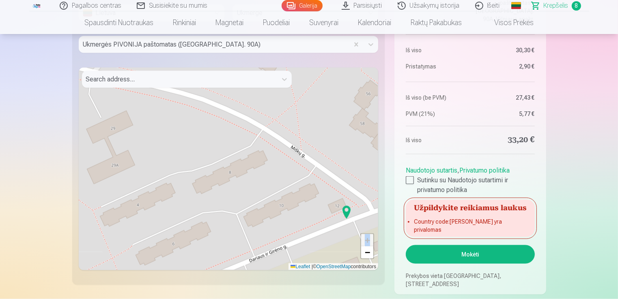
click at [223, 180] on div "+ − Leaflet | © OpenStreetMap contributors" at bounding box center [229, 169] width 300 height 203
click at [230, 177] on div "+ − Leaflet | © OpenStreetMap contributors" at bounding box center [229, 169] width 300 height 203
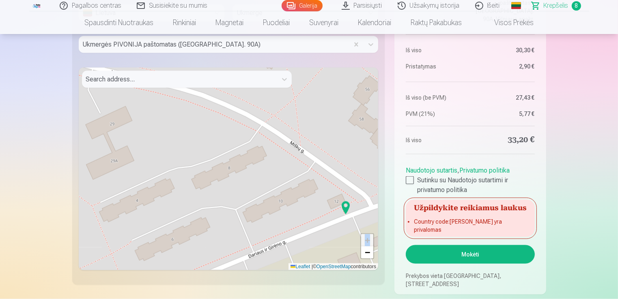
click at [279, 200] on div "+ − Leaflet | © OpenStreetMap contributors" at bounding box center [229, 169] width 300 height 203
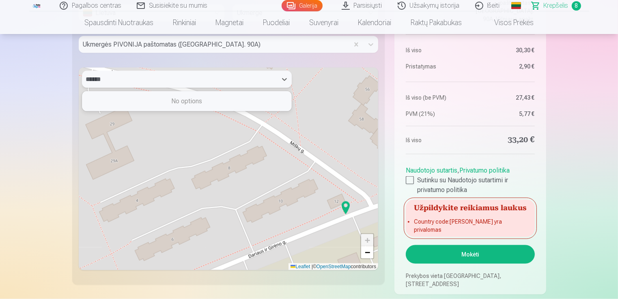
type input "*******"
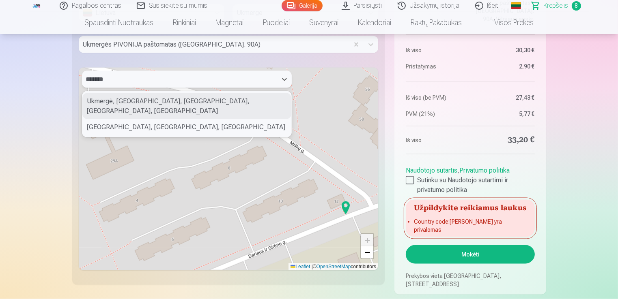
click at [197, 109] on div "Ukmergė, Ukmergės miesto seniūnija, Ukmerge District Municipality, Vilnius Coun…" at bounding box center [186, 106] width 209 height 26
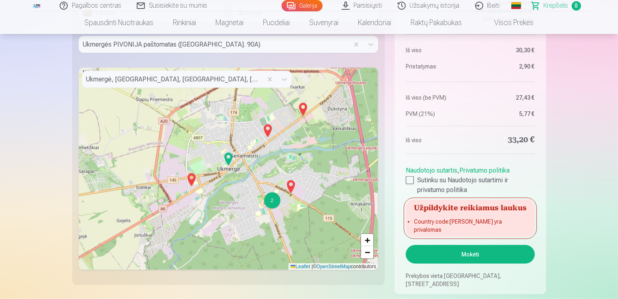
click at [463, 258] on button "Mokėti" at bounding box center [470, 254] width 129 height 19
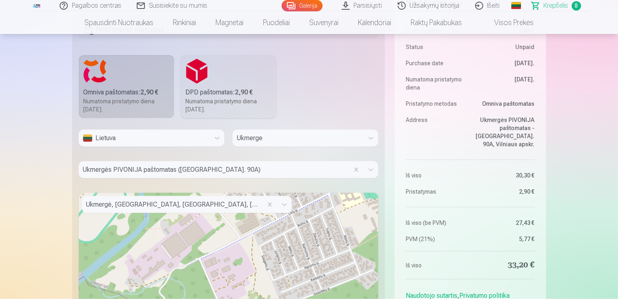
scroll to position [987, 0]
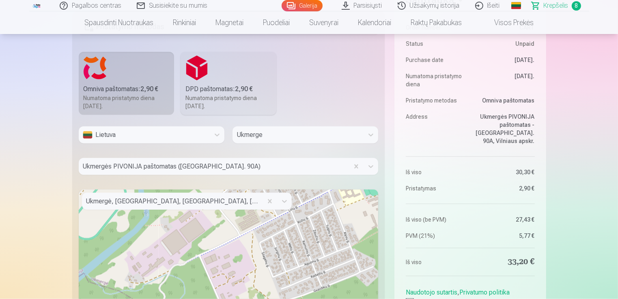
click at [224, 89] on div "DPD paštomatas : 2,90 €" at bounding box center [228, 89] width 86 height 10
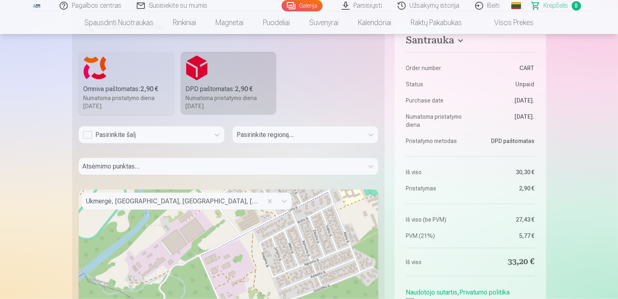
click at [139, 64] on label "Omniva paštomatas : 2,90 € Numatoma pristatymo diena 13.09.2025." at bounding box center [127, 83] width 96 height 63
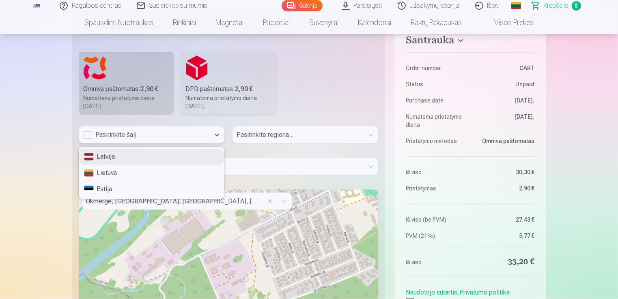
click at [120, 174] on div "Lietuva" at bounding box center [151, 173] width 145 height 16
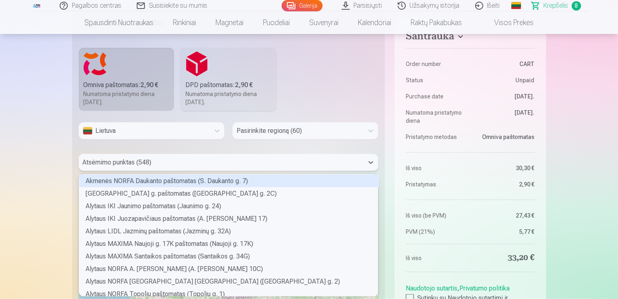
scroll to position [120, 297]
click at [149, 221] on div "Alytaus IKI Juozapavičiaus paštomatas (A. Juozapavičiaus g. 17)" at bounding box center [229, 219] width 300 height 13
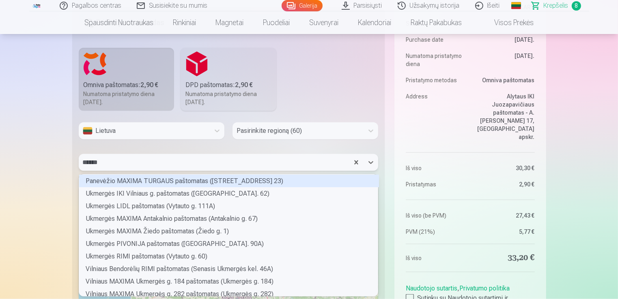
type input "*******"
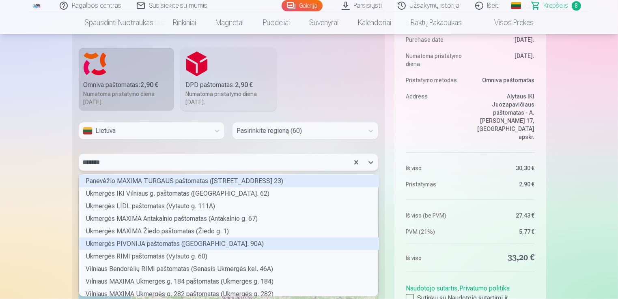
click at [169, 244] on div "Ukmergės PIVONIJA paštomatas (Vilniaus g. 90A)" at bounding box center [229, 244] width 300 height 13
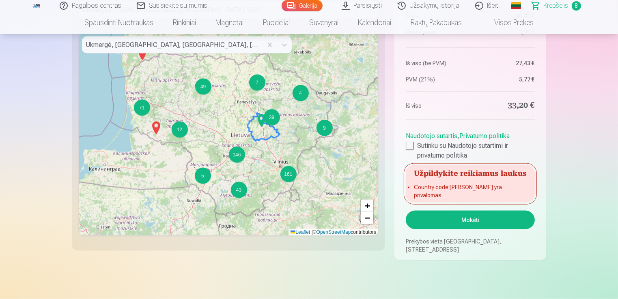
scroll to position [1144, 0]
click at [486, 225] on button "Mokėti" at bounding box center [470, 220] width 129 height 19
click at [408, 150] on div at bounding box center [410, 146] width 8 height 8
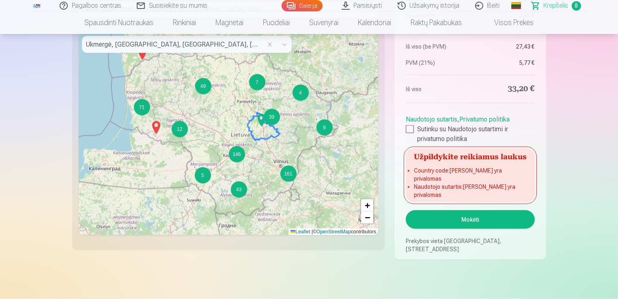
click at [433, 217] on button "Mokėti" at bounding box center [470, 220] width 129 height 19
click at [409, 133] on div at bounding box center [410, 129] width 8 height 8
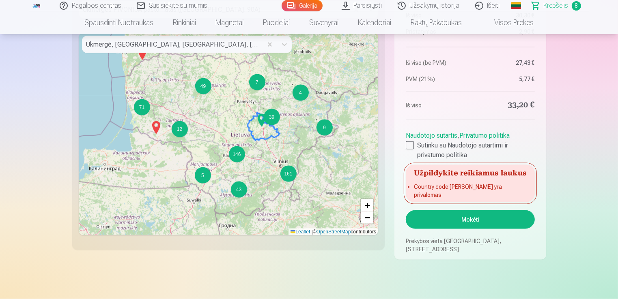
click at [439, 219] on button "Mokėti" at bounding box center [470, 220] width 129 height 19
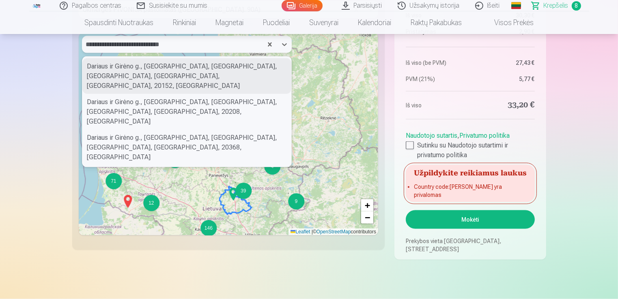
type input "**********"
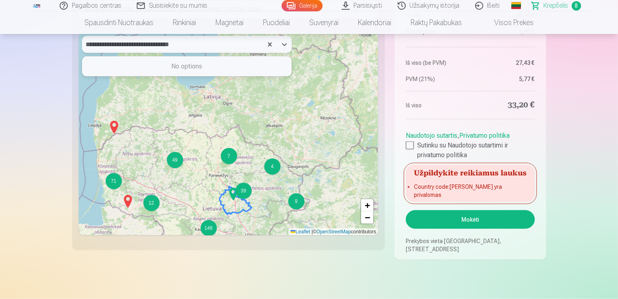
type input "**********"
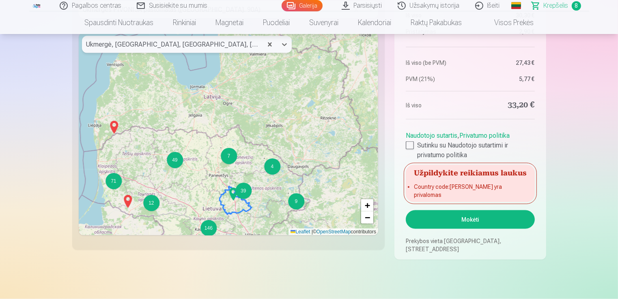
paste input "**********"
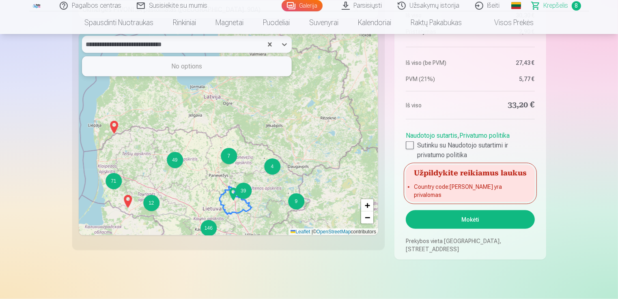
type input "**********"
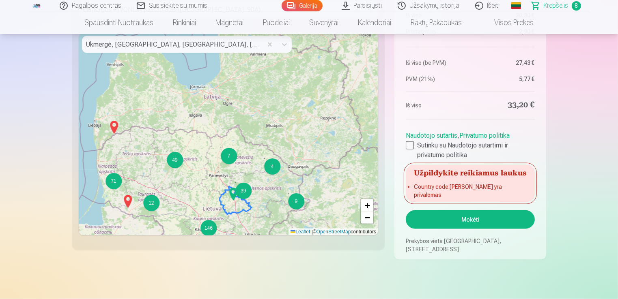
click at [435, 220] on button "Mokėti" at bounding box center [470, 220] width 129 height 19
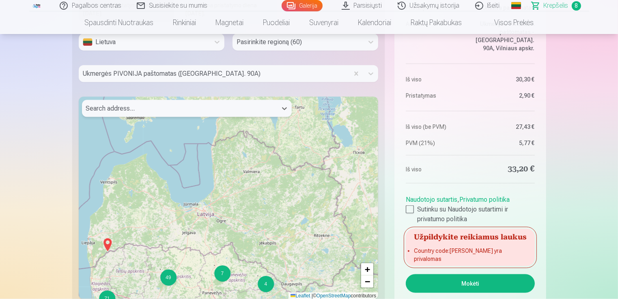
scroll to position [1079, 0]
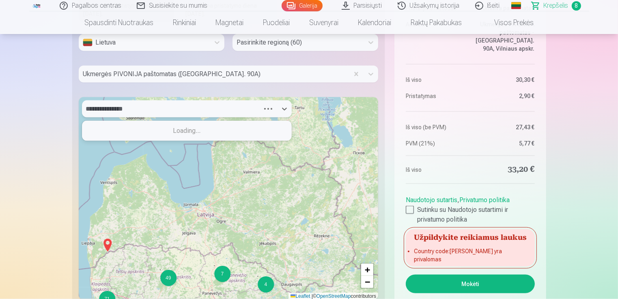
type input "**********"
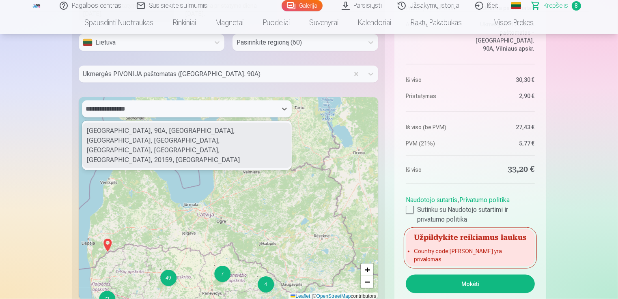
click at [188, 127] on div "Pivonija, 90A, Vilniaus g., Old Town, Ukmergė, Ukmergės miesto seniūnija, Ukmer…" at bounding box center [186, 145] width 209 height 45
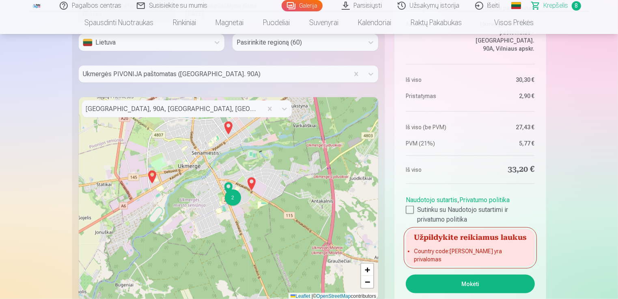
click at [432, 284] on button "Mokėti" at bounding box center [470, 284] width 129 height 19
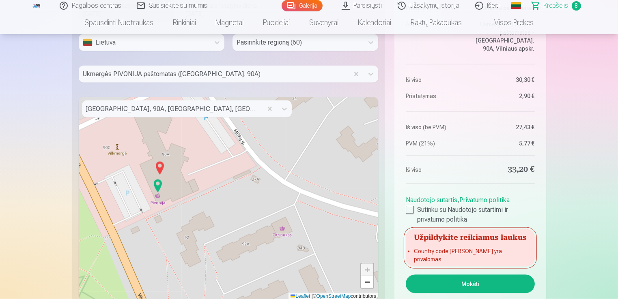
click at [156, 185] on img at bounding box center [157, 185] width 13 height 19
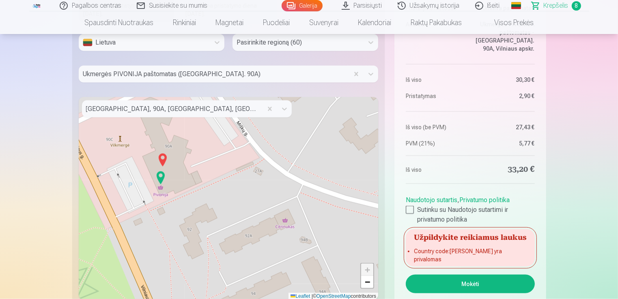
drag, startPoint x: 156, startPoint y: 185, endPoint x: 159, endPoint y: 181, distance: 5.0
click at [159, 181] on img at bounding box center [160, 177] width 13 height 19
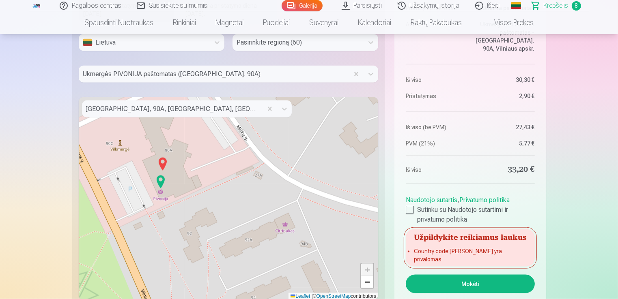
click at [162, 161] on img at bounding box center [162, 164] width 13 height 19
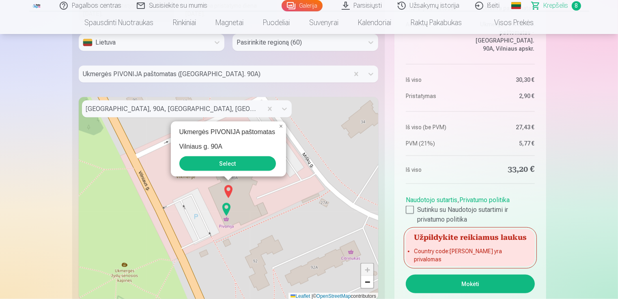
click at [193, 158] on button "Select" at bounding box center [227, 164] width 97 height 15
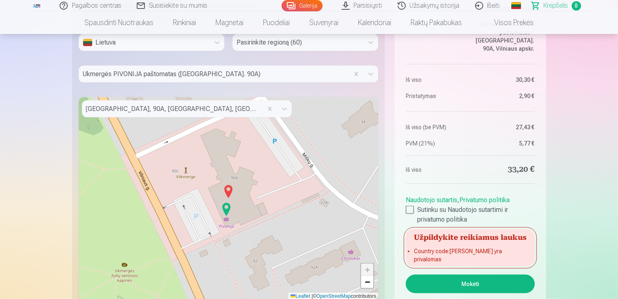
click at [425, 281] on button "Mokėti" at bounding box center [470, 284] width 129 height 19
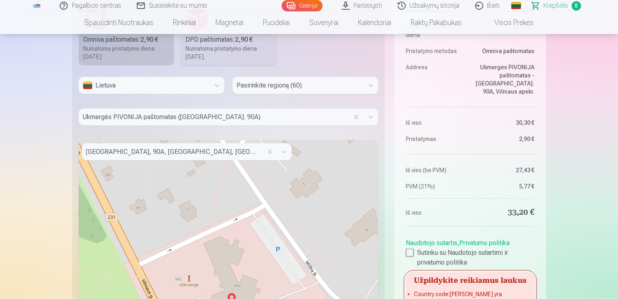
scroll to position [1034, 0]
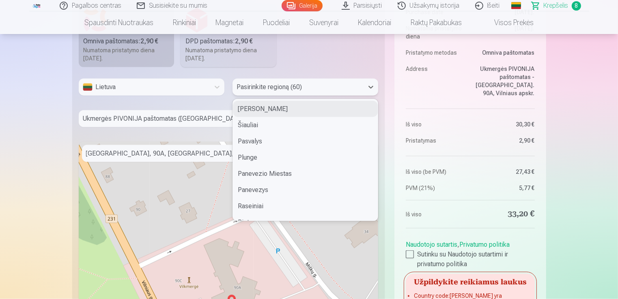
click at [246, 85] on div at bounding box center [297, 87] width 123 height 11
type input "**"
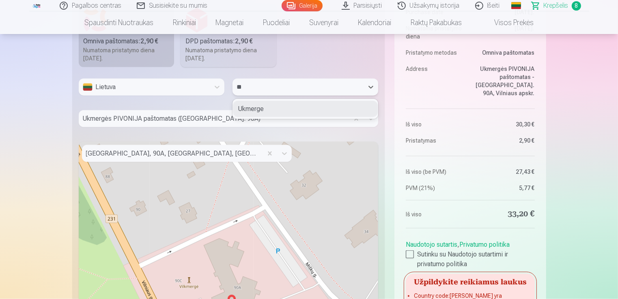
click at [246, 110] on div "Ukmerge" at bounding box center [305, 109] width 145 height 16
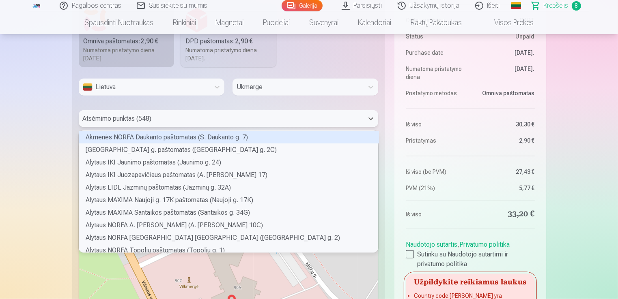
click at [205, 121] on div at bounding box center [221, 118] width 277 height 11
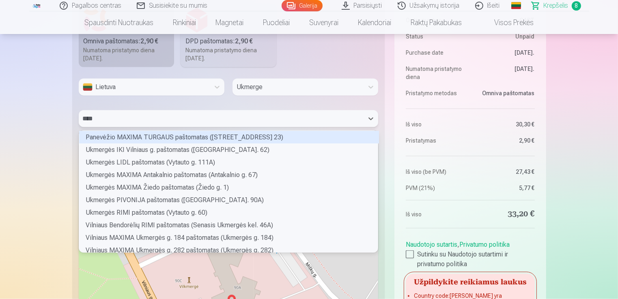
type input "*****"
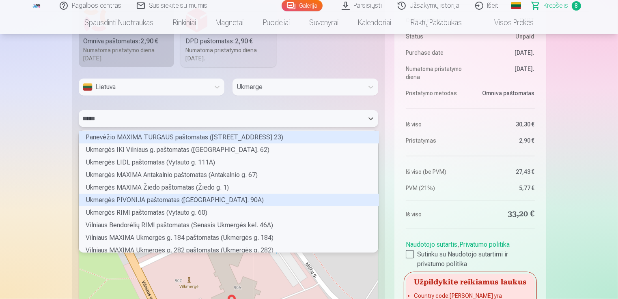
click at [167, 204] on div "Ukmergės PIVONIJA paštomatas (Vilniaus g. 90A)" at bounding box center [229, 200] width 300 height 13
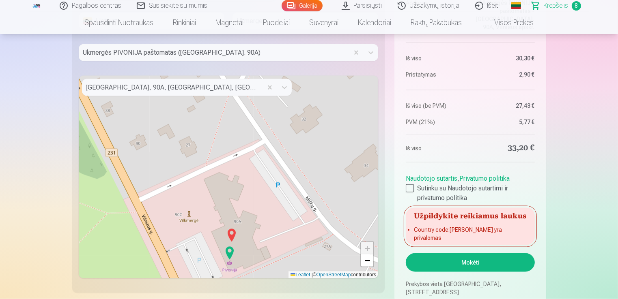
scroll to position [1102, 0]
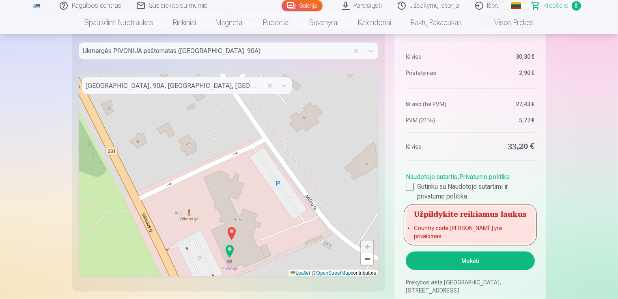
click at [472, 264] on button "Mokėti" at bounding box center [470, 261] width 129 height 19
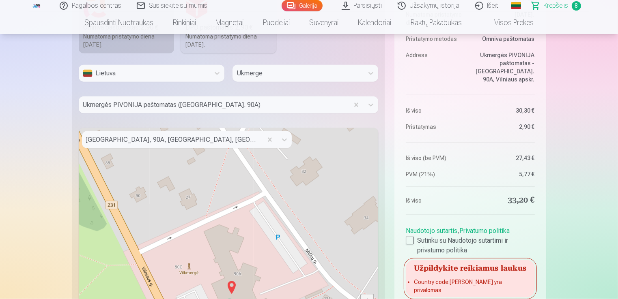
scroll to position [1048, 0]
click at [279, 158] on div "+ − Leaflet | © OpenStreetMap contributors" at bounding box center [229, 230] width 300 height 203
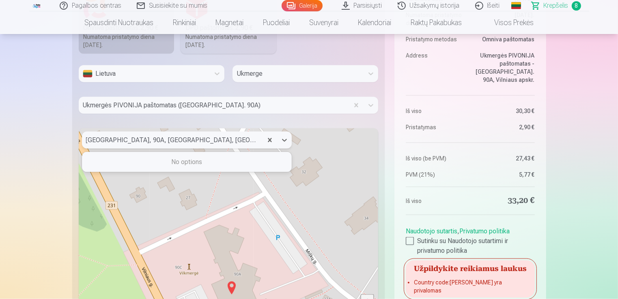
click at [244, 165] on div "No options" at bounding box center [186, 162] width 209 height 16
click at [240, 171] on div "+ − Leaflet | © OpenStreetMap contributors" at bounding box center [229, 230] width 300 height 203
click at [248, 167] on div "+ − Leaflet | © OpenStreetMap contributors" at bounding box center [229, 230] width 300 height 203
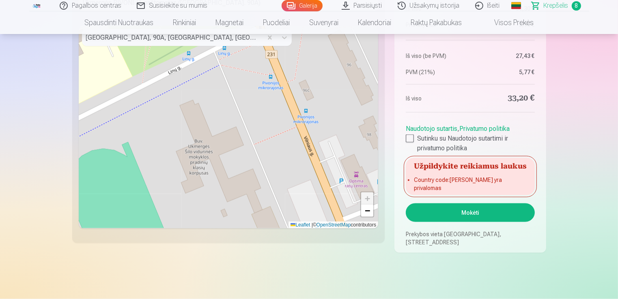
scroll to position [1150, 0]
click at [480, 208] on button "Mokėti" at bounding box center [470, 213] width 129 height 19
click at [482, 205] on button "Mokėti" at bounding box center [470, 213] width 129 height 19
click at [478, 211] on button "Mokėti" at bounding box center [470, 213] width 129 height 19
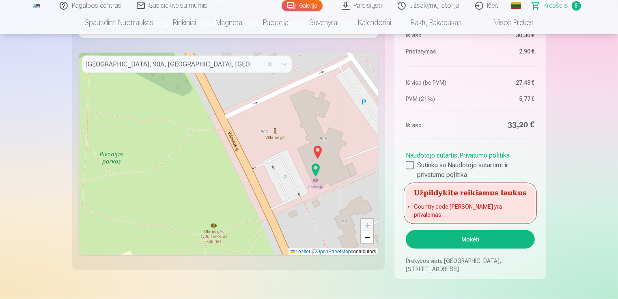
scroll to position [1104, 0]
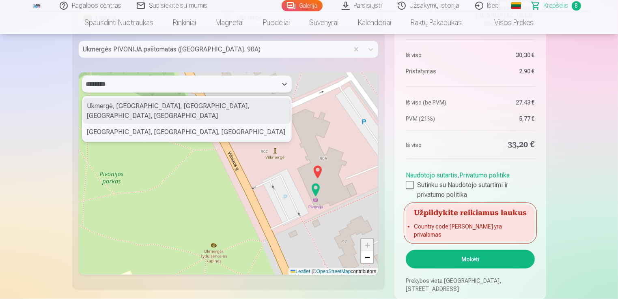
paste input "**********"
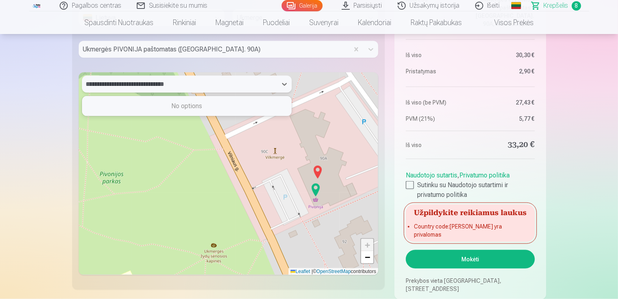
type input "**********"
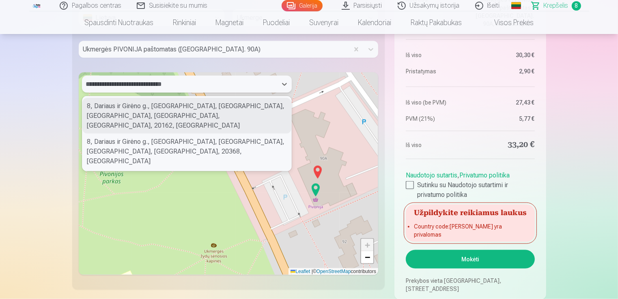
click at [193, 124] on div "8, Dariaus ir Girėno g., Old Town, Ukmergė, Ukmergės miesto seniūnija, Ukmerge …" at bounding box center [186, 116] width 209 height 36
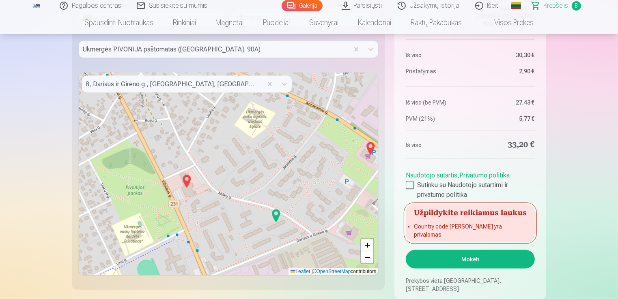
click at [184, 178] on img at bounding box center [186, 181] width 13 height 19
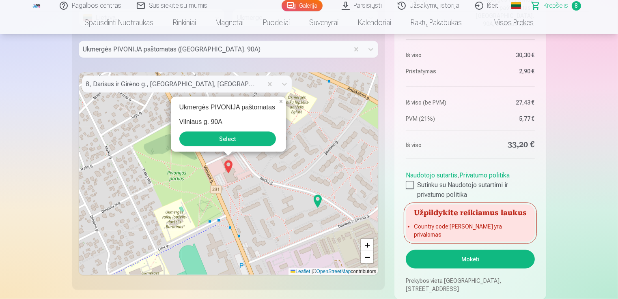
click at [232, 141] on button "Select" at bounding box center [227, 139] width 97 height 15
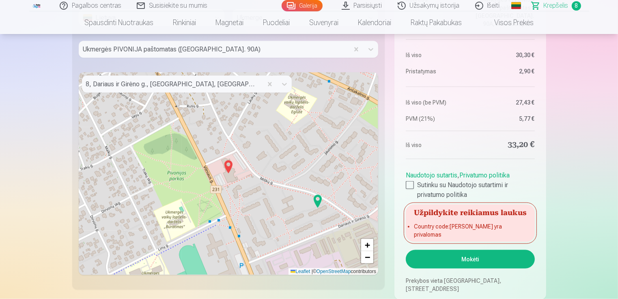
click at [456, 261] on button "Mokėti" at bounding box center [470, 259] width 129 height 19
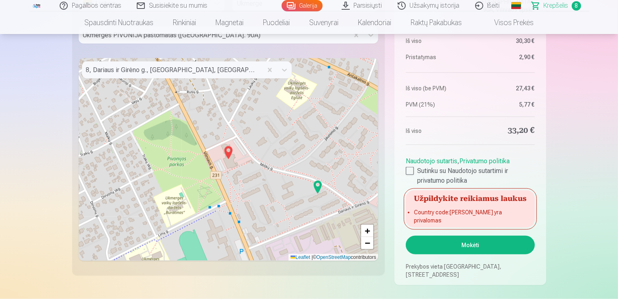
scroll to position [1119, 0]
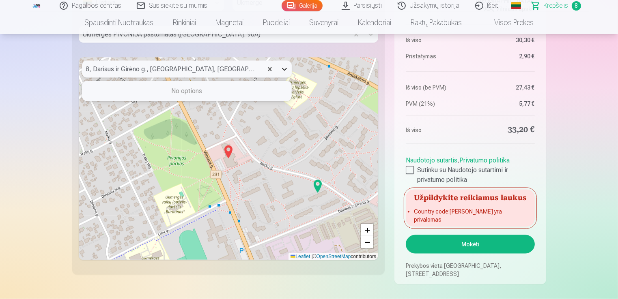
click at [285, 71] on icon at bounding box center [284, 69] width 8 height 8
type input "**********"
click at [438, 241] on button "Mokėti" at bounding box center [470, 244] width 129 height 19
click at [196, 74] on div "Search address..." at bounding box center [179, 69] width 195 height 17
paste input "**********"
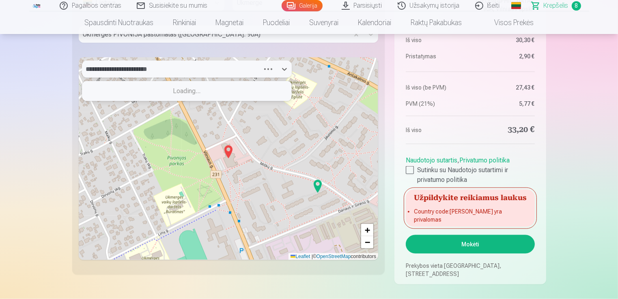
type input "**********"
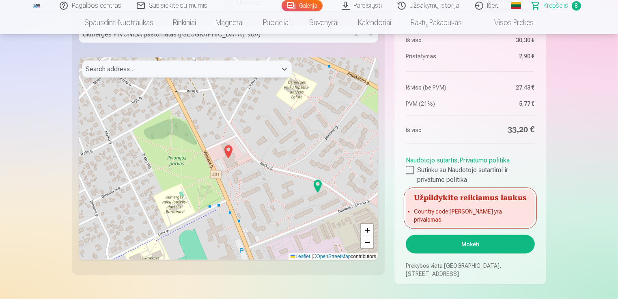
click at [85, 69] on div "Search address..." at bounding box center [179, 69] width 195 height 17
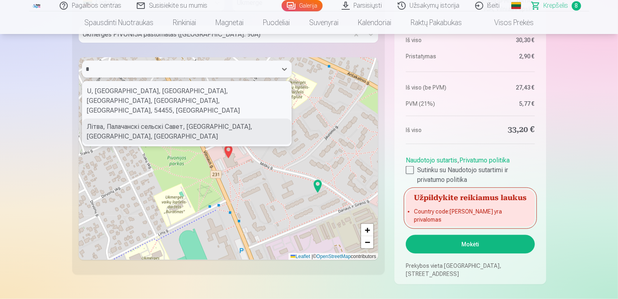
type input "*"
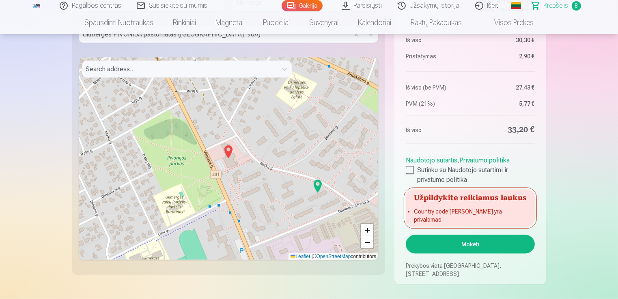
click at [226, 150] on img at bounding box center [228, 151] width 13 height 19
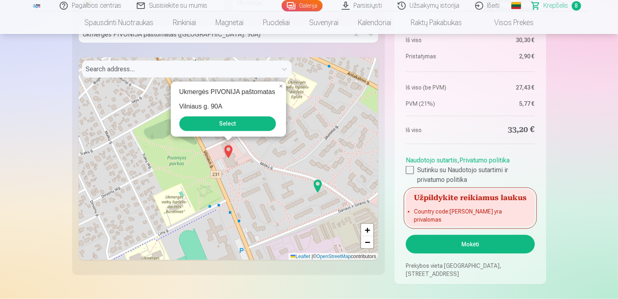
click at [226, 150] on img at bounding box center [228, 151] width 13 height 19
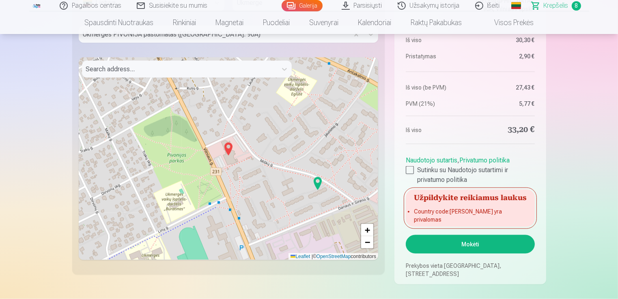
click at [226, 150] on img at bounding box center [228, 149] width 13 height 19
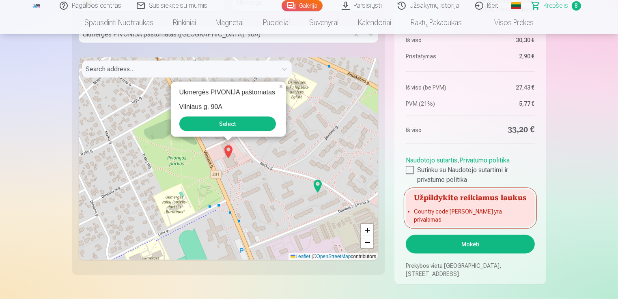
click at [228, 126] on button "Select" at bounding box center [227, 124] width 97 height 15
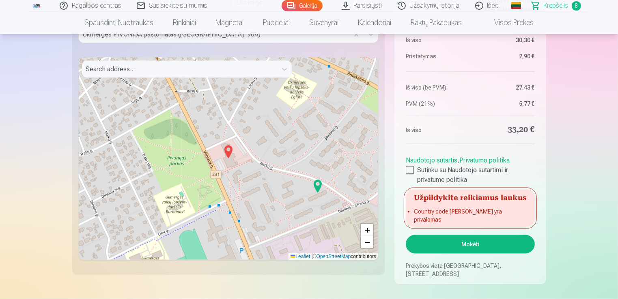
click at [231, 155] on img at bounding box center [228, 151] width 13 height 19
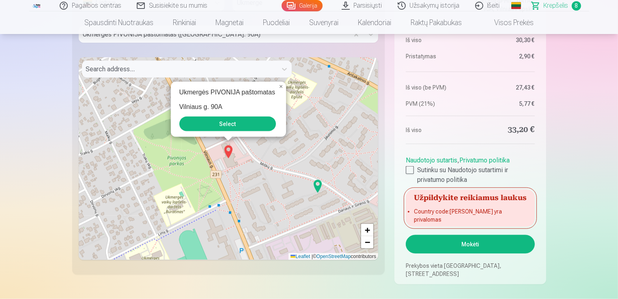
click at [222, 124] on button "Select" at bounding box center [227, 124] width 97 height 15
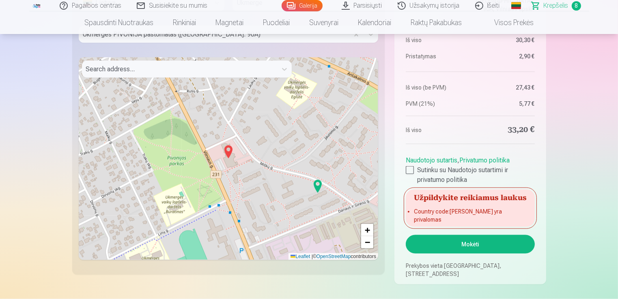
click at [318, 184] on img at bounding box center [317, 186] width 13 height 19
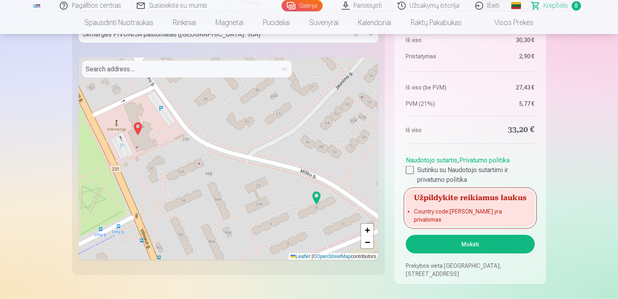
click at [318, 199] on img at bounding box center [316, 198] width 13 height 19
click at [316, 199] on img at bounding box center [316, 198] width 13 height 19
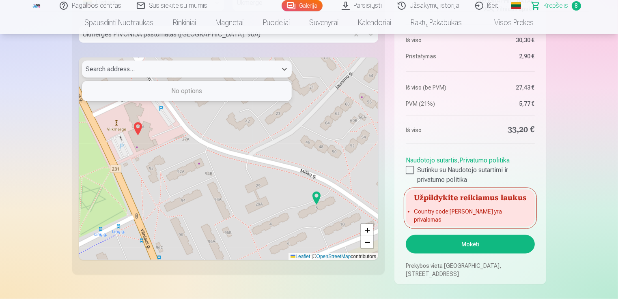
click at [158, 69] on div at bounding box center [179, 69] width 187 height 11
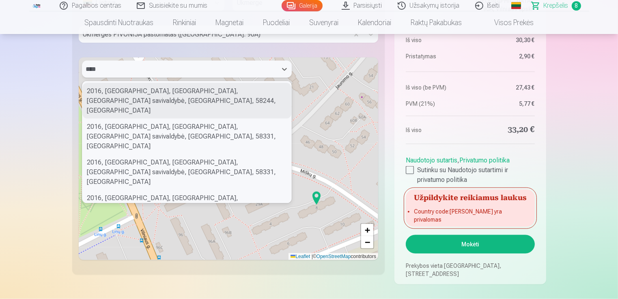
type input "*****"
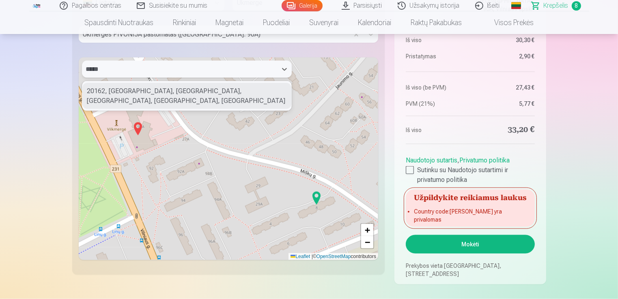
click at [159, 99] on div "20162, Ukmergė, Ukmergės miesto seniūnija, Ukmerge District Municipality, Vilni…" at bounding box center [186, 96] width 209 height 26
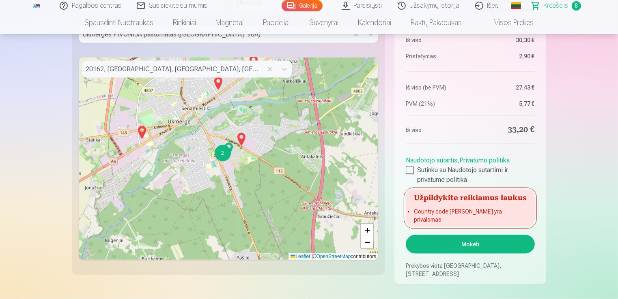
click at [243, 138] on img at bounding box center [241, 139] width 13 height 19
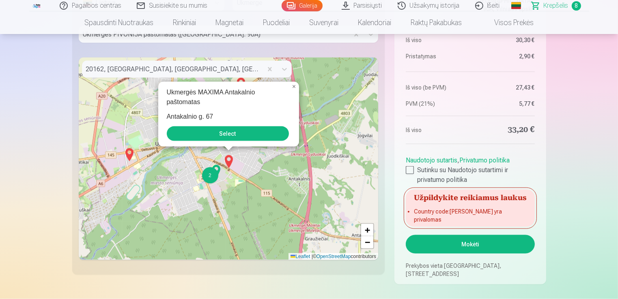
click at [243, 138] on button "Select" at bounding box center [228, 134] width 122 height 15
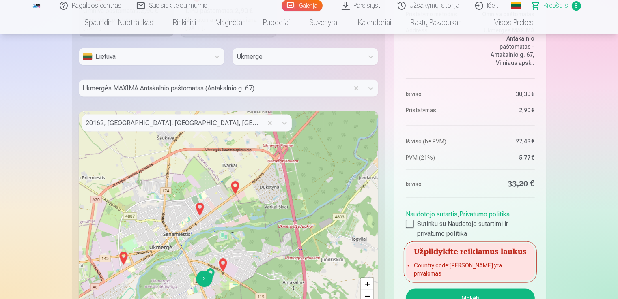
scroll to position [1065, 0]
click at [464, 292] on button "Mokėti" at bounding box center [470, 298] width 129 height 19
click at [124, 259] on img at bounding box center [123, 257] width 13 height 19
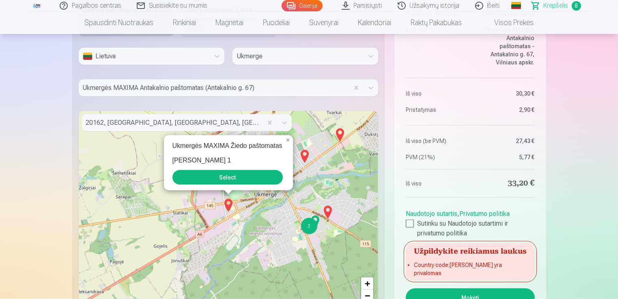
click at [240, 180] on button "Select" at bounding box center [227, 177] width 110 height 15
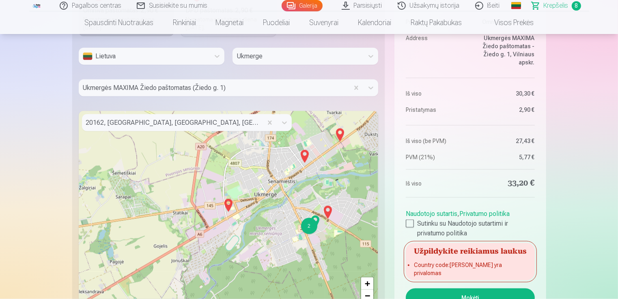
click at [424, 293] on button "Mokėti" at bounding box center [470, 298] width 129 height 19
click at [305, 156] on img at bounding box center [304, 156] width 13 height 19
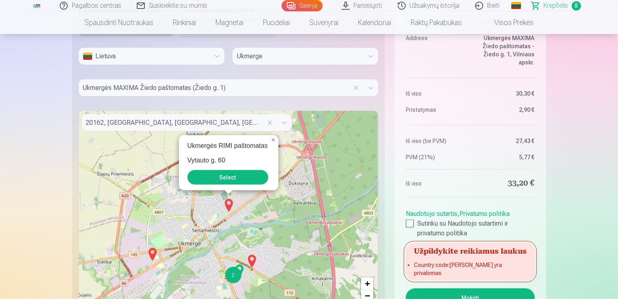
click at [242, 174] on button "Select" at bounding box center [227, 177] width 81 height 15
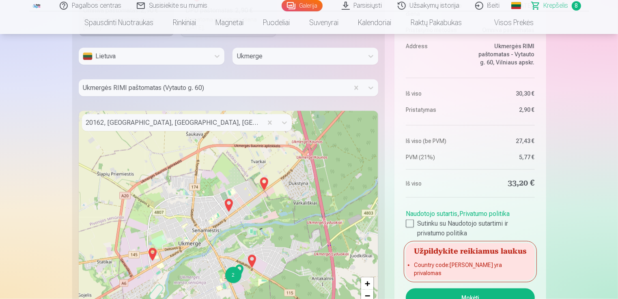
click at [263, 181] on img at bounding box center [264, 183] width 13 height 19
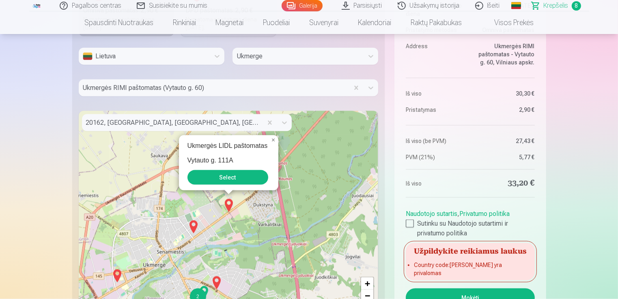
click at [242, 175] on button "Select" at bounding box center [227, 177] width 81 height 15
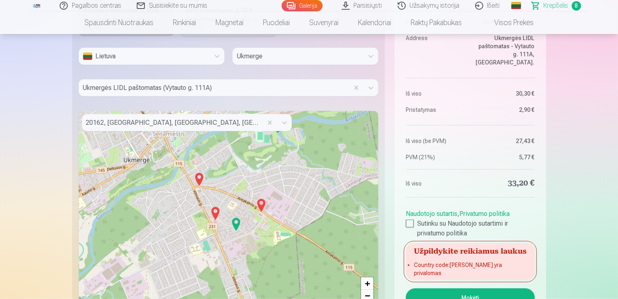
click at [198, 181] on img at bounding box center [199, 179] width 13 height 19
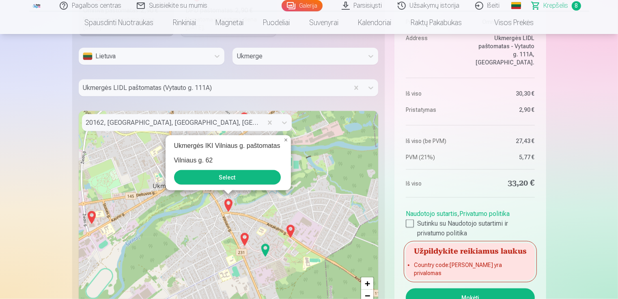
click at [202, 179] on button "Select" at bounding box center [227, 177] width 107 height 15
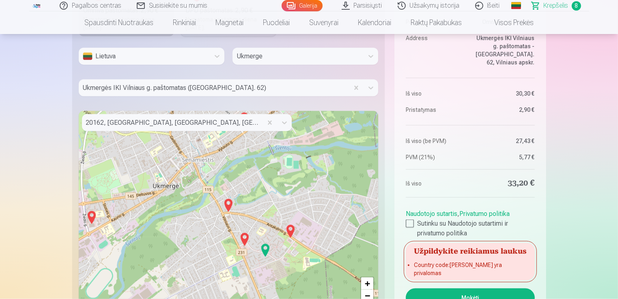
click at [244, 241] on img at bounding box center [244, 239] width 13 height 19
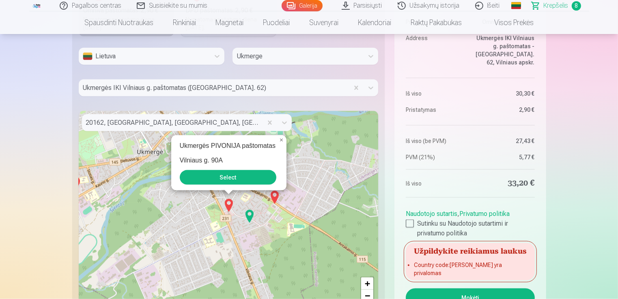
click at [223, 176] on button "Select" at bounding box center [228, 177] width 97 height 15
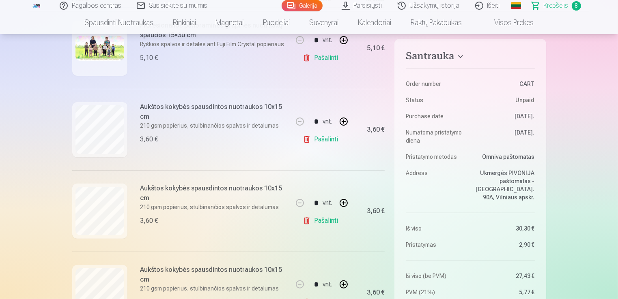
scroll to position [0, 0]
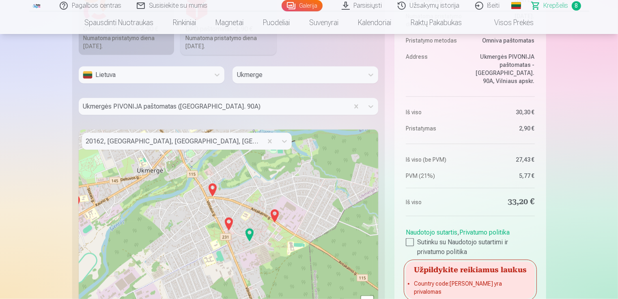
scroll to position [1043, 0]
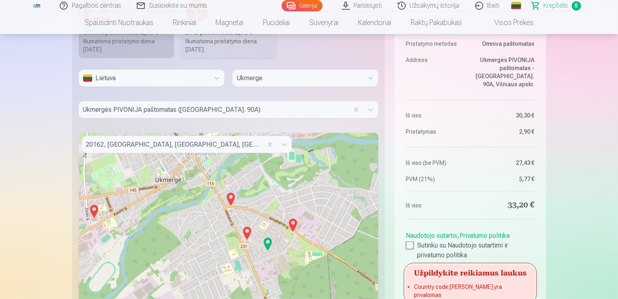
click at [245, 232] on img at bounding box center [247, 233] width 13 height 19
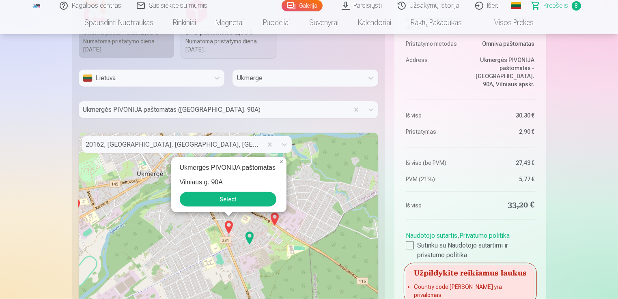
click at [231, 202] on button "Select" at bounding box center [228, 199] width 97 height 15
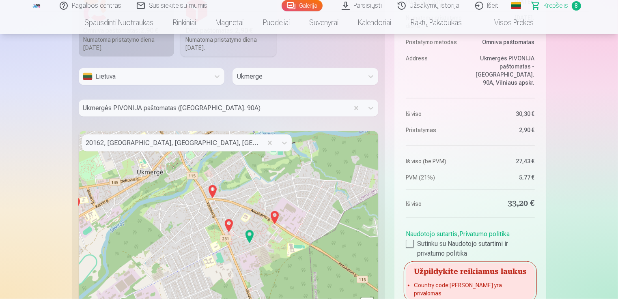
scroll to position [1045, 0]
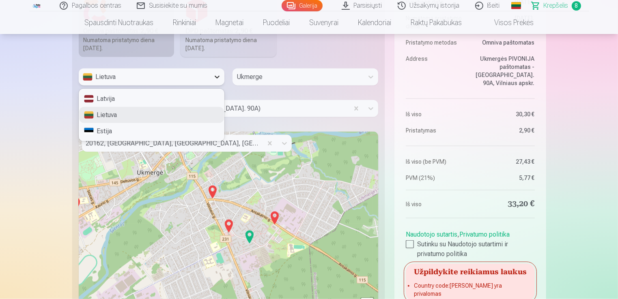
click at [216, 74] on icon at bounding box center [217, 77] width 8 height 8
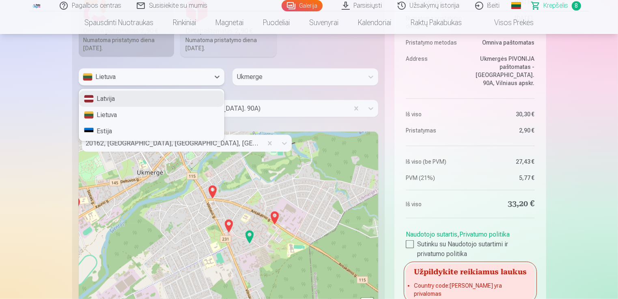
click at [198, 99] on div "Latvija" at bounding box center [151, 99] width 145 height 16
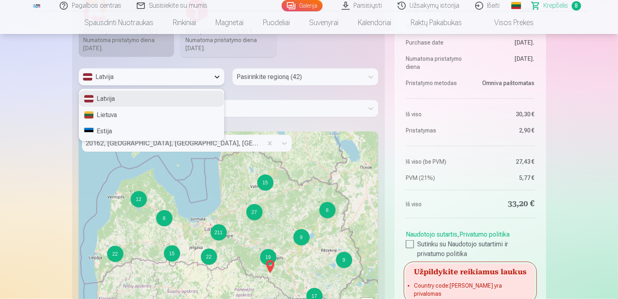
click at [217, 75] on icon at bounding box center [217, 77] width 8 height 8
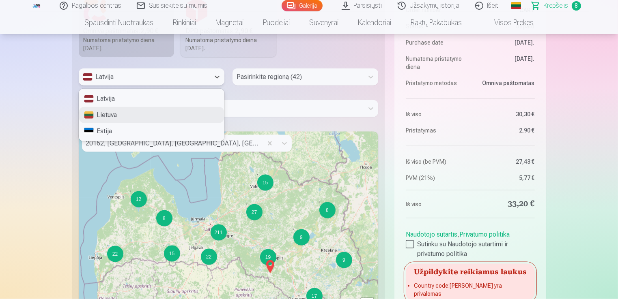
click at [181, 116] on div "Lietuva" at bounding box center [151, 115] width 145 height 16
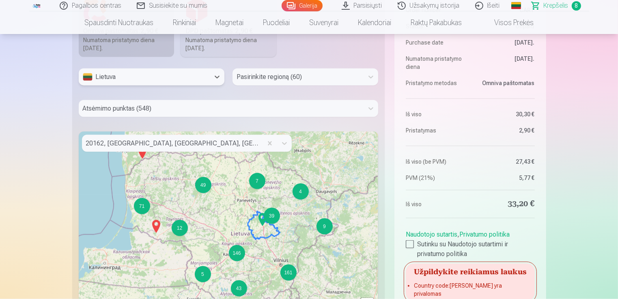
click at [267, 219] on img at bounding box center [262, 219] width 13 height 19
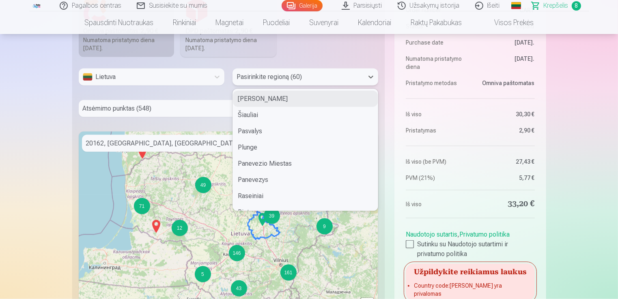
click at [260, 76] on div at bounding box center [297, 76] width 123 height 11
type input "**"
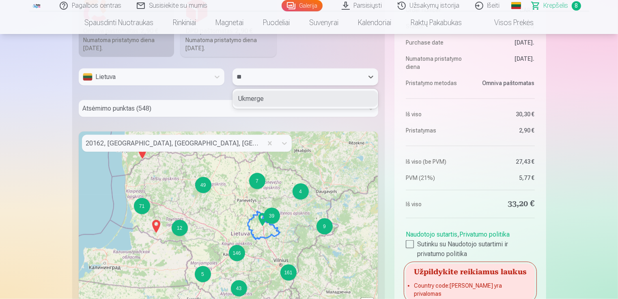
click at [256, 98] on div "Ukmerge" at bounding box center [305, 99] width 145 height 16
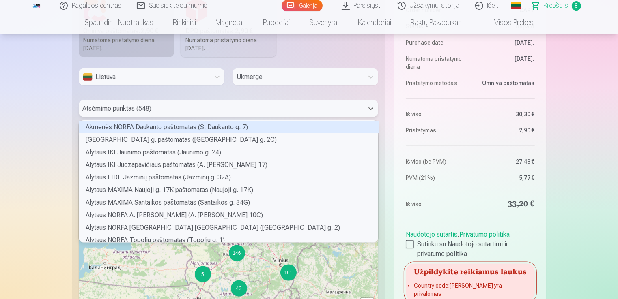
click at [235, 108] on div at bounding box center [221, 108] width 277 height 11
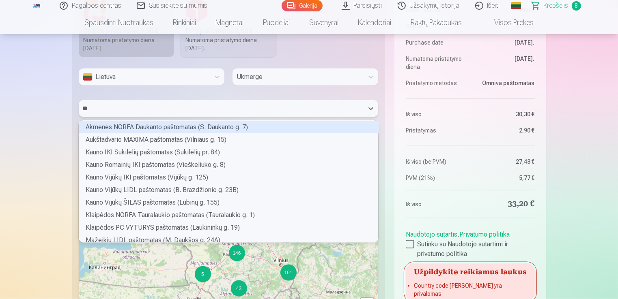
type input "***"
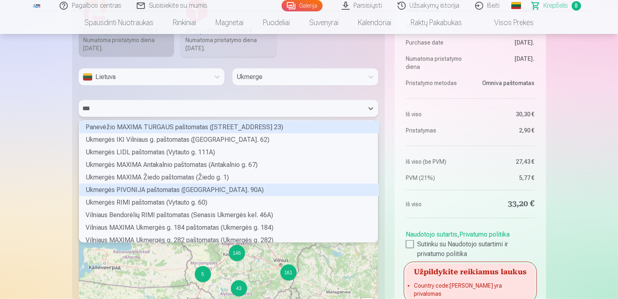
click at [182, 189] on div "Ukmergės PIVONIJA paštomatas (Vilniaus g. 90A)" at bounding box center [229, 190] width 300 height 13
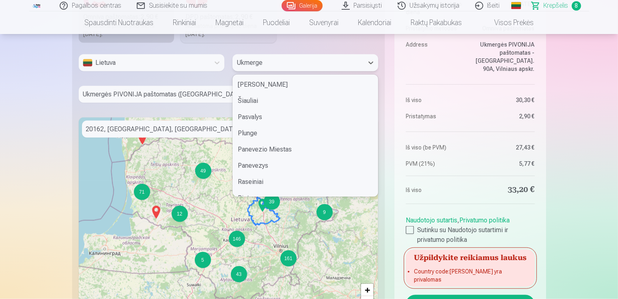
scroll to position [761, 0]
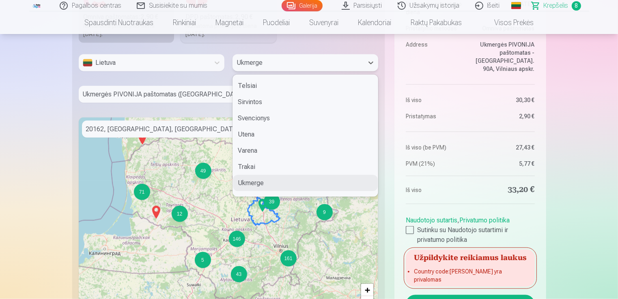
click at [277, 67] on div at bounding box center [297, 62] width 123 height 11
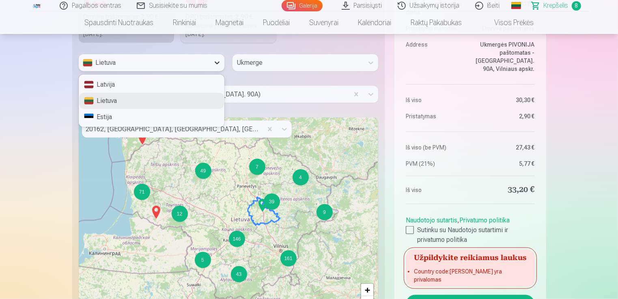
click at [215, 63] on icon at bounding box center [217, 63] width 8 height 8
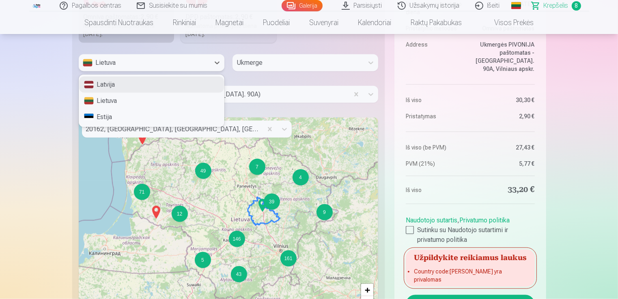
click at [206, 81] on div "Latvija" at bounding box center [151, 85] width 145 height 16
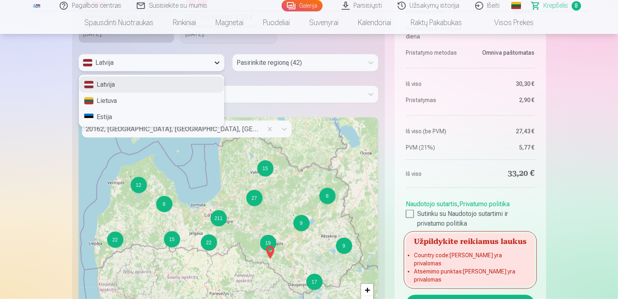
click at [221, 62] on div at bounding box center [217, 63] width 15 height 15
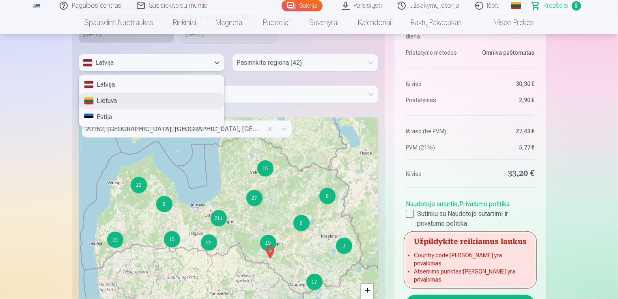
click at [198, 103] on div "Lietuva" at bounding box center [151, 101] width 145 height 16
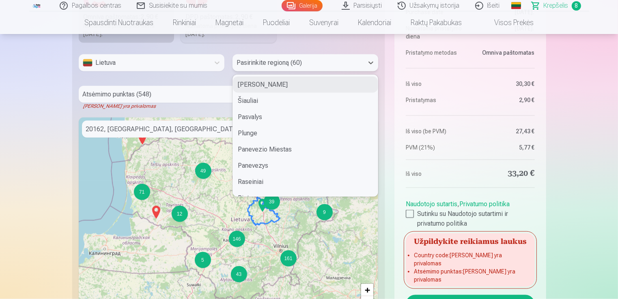
click at [276, 64] on div at bounding box center [297, 62] width 123 height 11
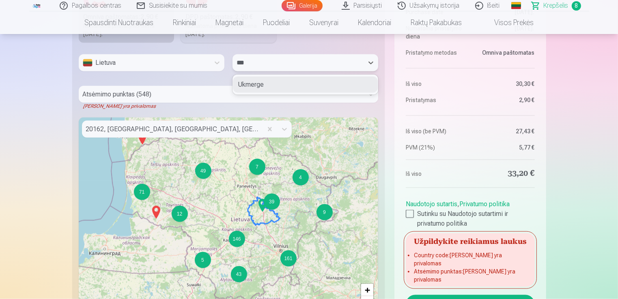
type input "****"
click at [277, 84] on div "Ukmerge" at bounding box center [305, 85] width 145 height 16
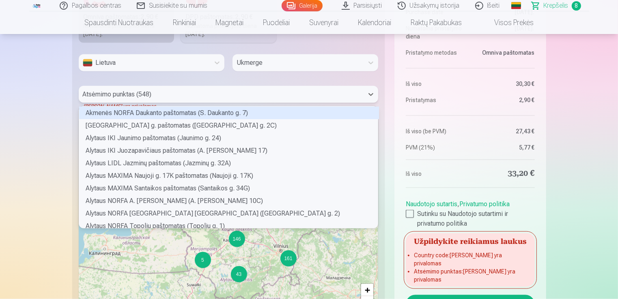
click at [109, 92] on div at bounding box center [221, 94] width 277 height 11
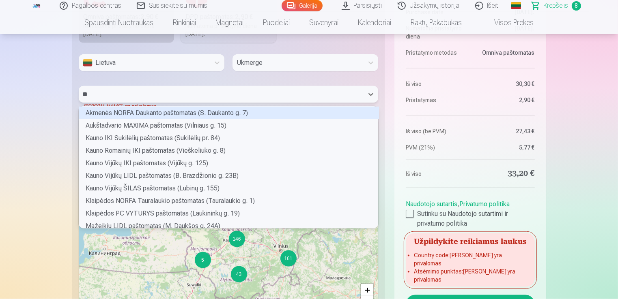
type input "***"
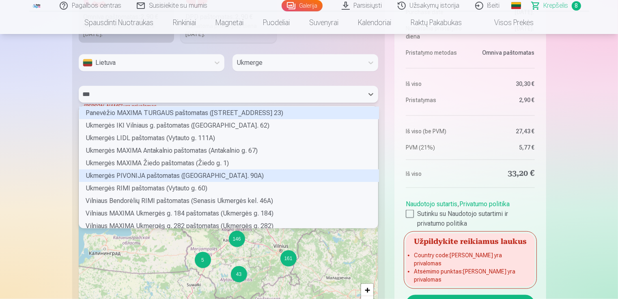
click at [146, 179] on div "Ukmergės PIVONIJA paštomatas (Vilniaus g. 90A)" at bounding box center [229, 176] width 300 height 13
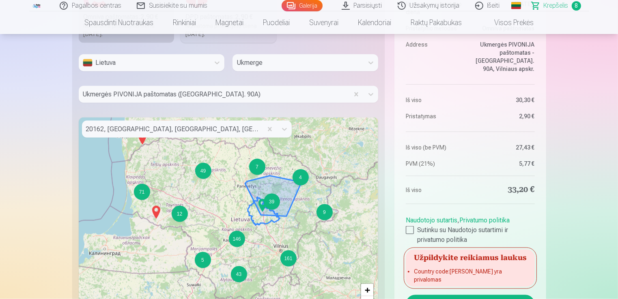
click at [272, 199] on div "39" at bounding box center [272, 202] width 16 height 16
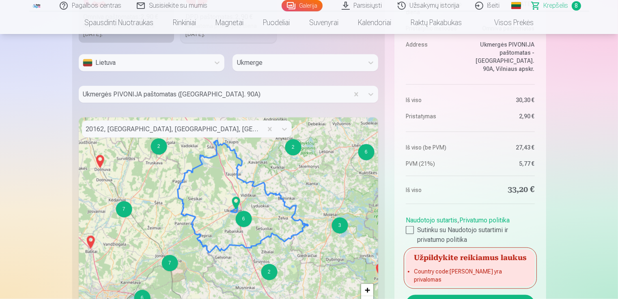
click at [242, 221] on div "6" at bounding box center [243, 219] width 16 height 16
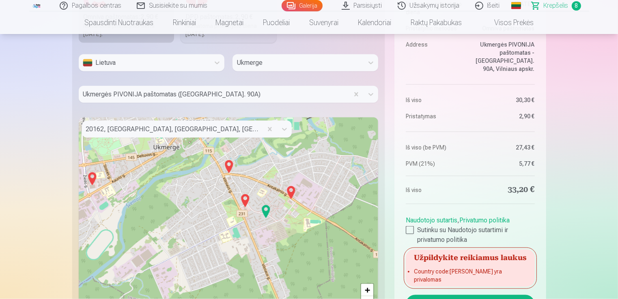
click at [245, 202] on img at bounding box center [245, 200] width 13 height 19
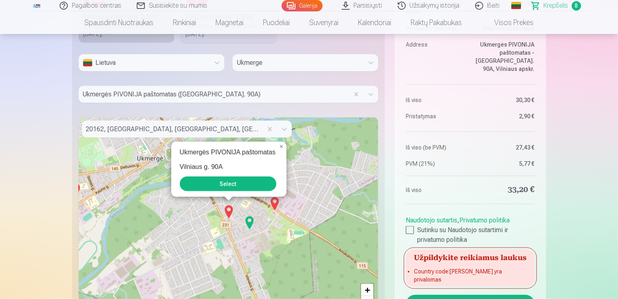
click at [232, 181] on button "Select" at bounding box center [228, 184] width 97 height 15
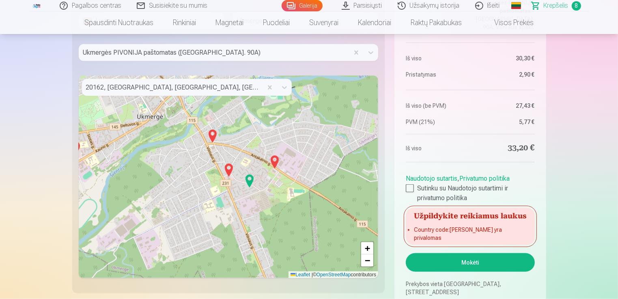
scroll to position [1102, 0]
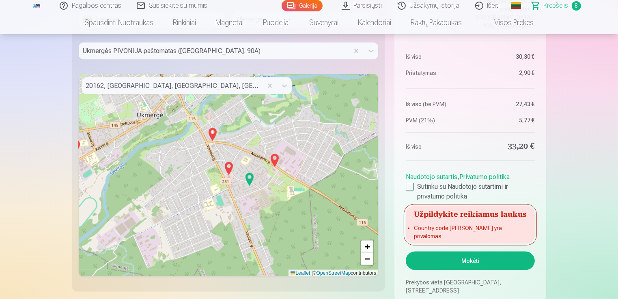
click at [477, 264] on button "Mokėti" at bounding box center [470, 261] width 129 height 19
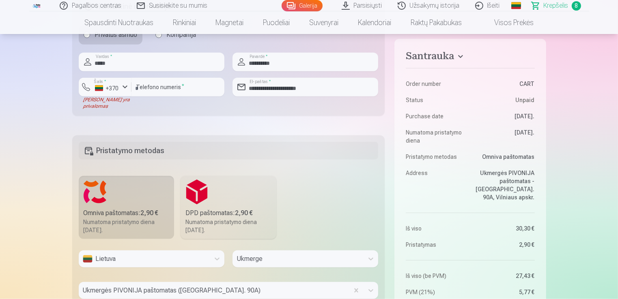
scroll to position [861, 0]
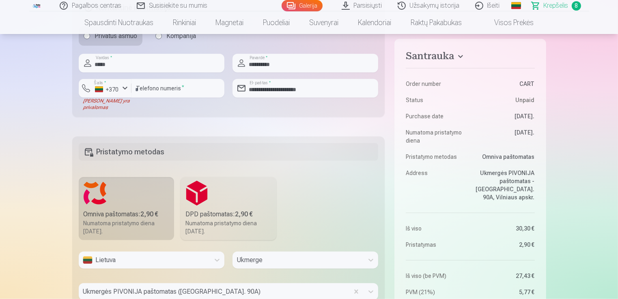
click at [320, 92] on input "**********" at bounding box center [305, 88] width 146 height 19
click at [285, 88] on input "**********" at bounding box center [305, 88] width 146 height 19
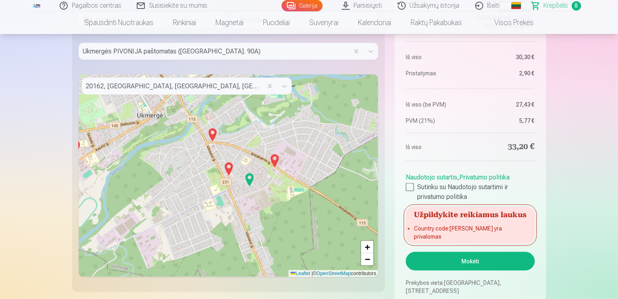
scroll to position [1115, 0]
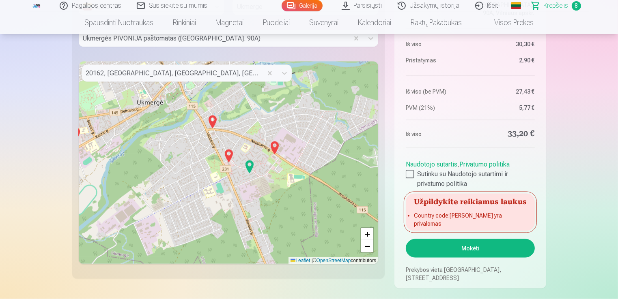
type input "**********"
click at [492, 245] on button "Mokėti" at bounding box center [470, 248] width 129 height 19
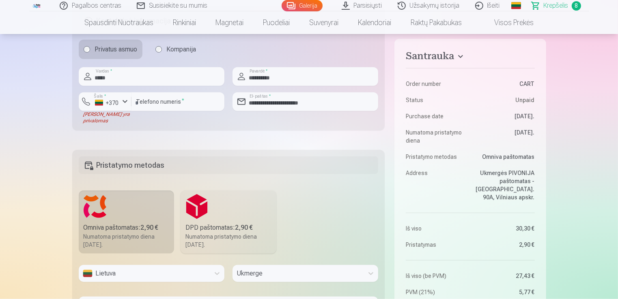
scroll to position [849, 0]
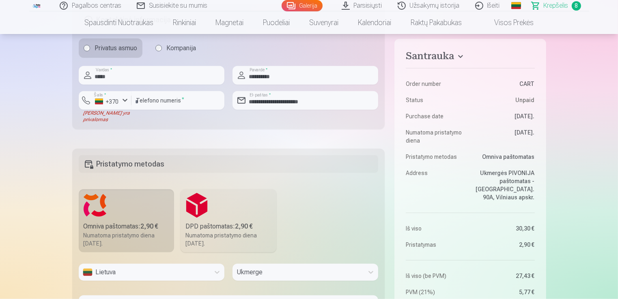
click at [250, 198] on label "DPD paštomatas : 2,90 € Numatoma pristatymo diena 13.09.2025." at bounding box center [229, 220] width 96 height 63
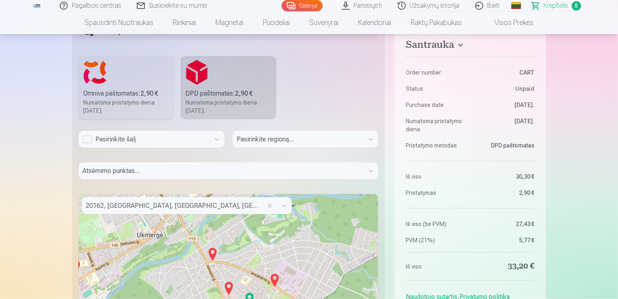
scroll to position [985, 0]
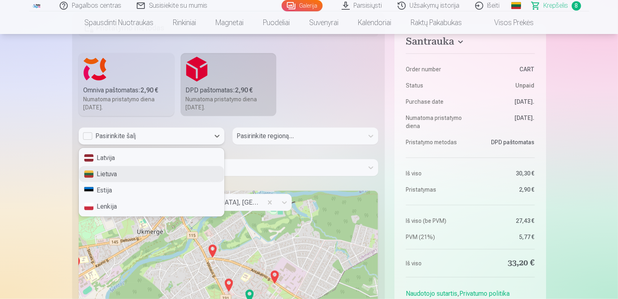
click at [178, 179] on div "Lietuva" at bounding box center [151, 174] width 145 height 16
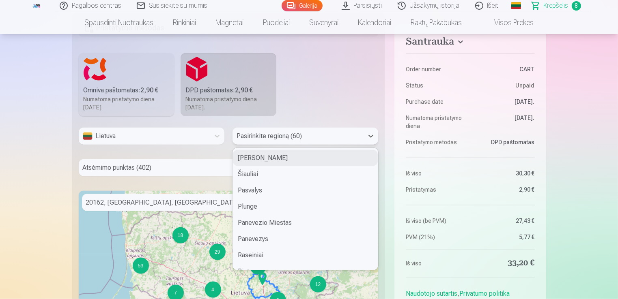
click at [294, 134] on div at bounding box center [297, 136] width 123 height 11
type input "**"
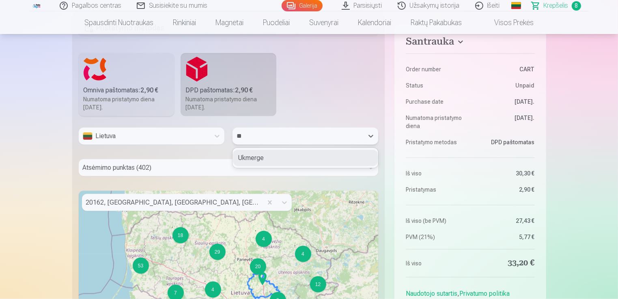
click at [286, 159] on div "Ukmerge" at bounding box center [305, 158] width 145 height 16
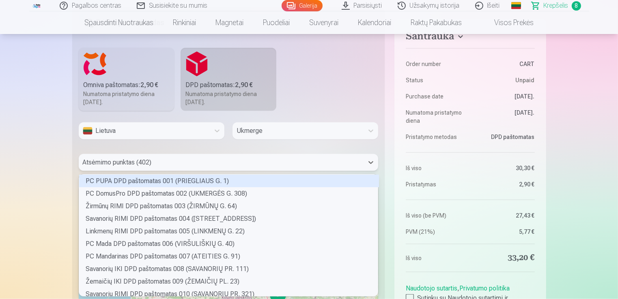
click at [261, 166] on div at bounding box center [221, 162] width 277 height 11
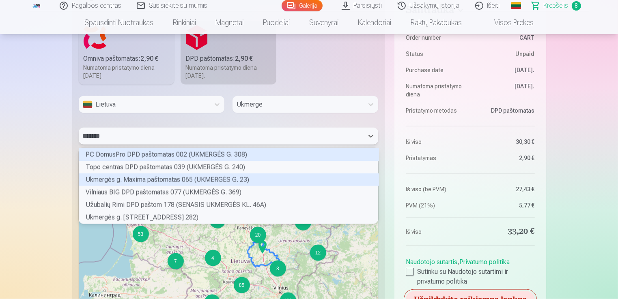
scroll to position [1017, 0]
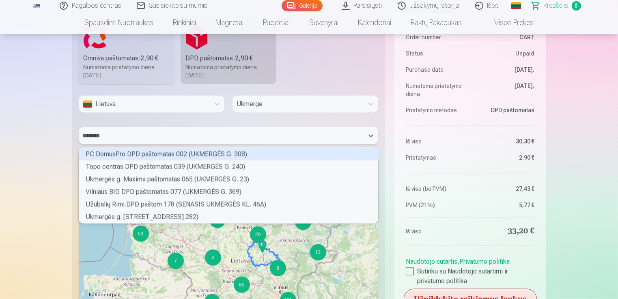
type input "*******"
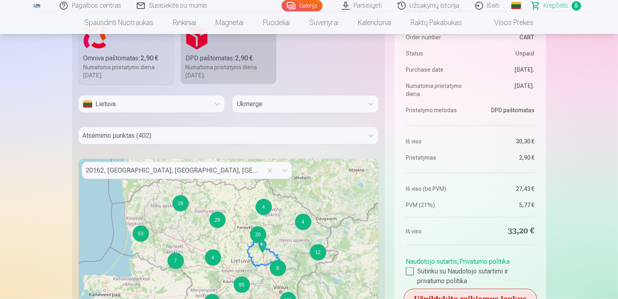
click at [239, 241] on div "7 18 53 4 12 4 18 8 20 4 29 19 85 121 + − Leaflet | © OpenStreetMap contributors" at bounding box center [229, 260] width 300 height 203
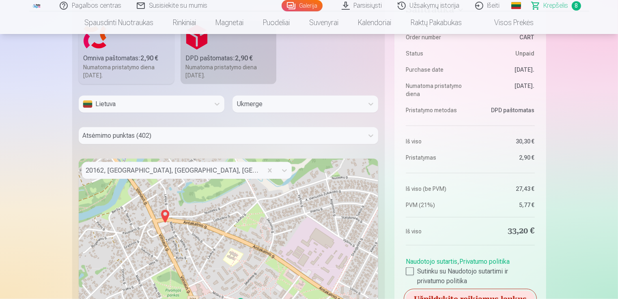
click at [164, 212] on img at bounding box center [165, 216] width 13 height 19
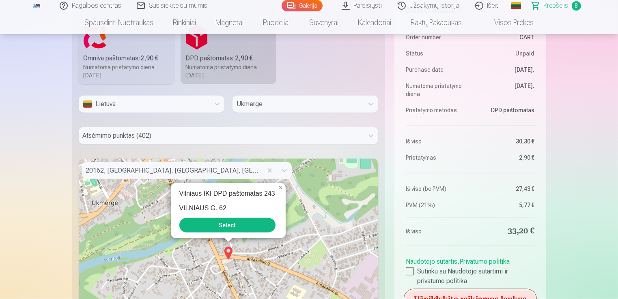
click at [203, 229] on button "Select" at bounding box center [227, 225] width 96 height 15
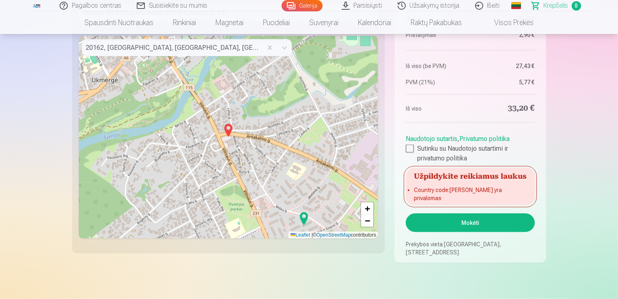
scroll to position [1141, 0]
click at [477, 226] on button "Mokėti" at bounding box center [470, 222] width 129 height 19
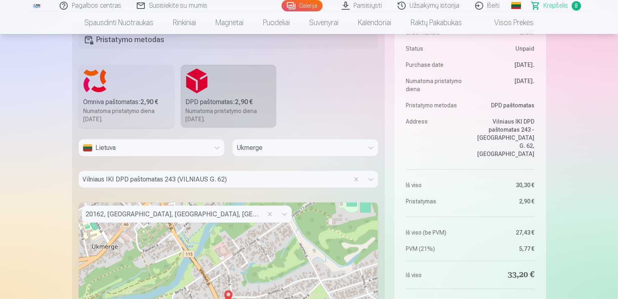
scroll to position [973, 0]
click at [127, 90] on label "Omniva paštomatas : 2,90 € Numatoma pristatymo diena 13.09.2025." at bounding box center [127, 96] width 96 height 63
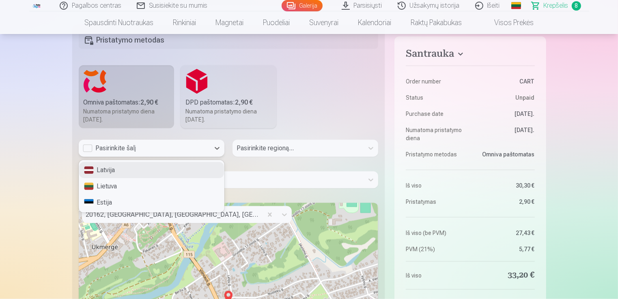
click at [118, 192] on div "Lietuva" at bounding box center [151, 186] width 145 height 16
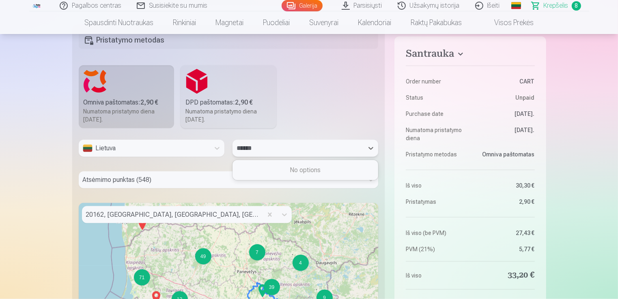
type input "*****"
click at [285, 174] on div "Ukmerge" at bounding box center [305, 170] width 145 height 16
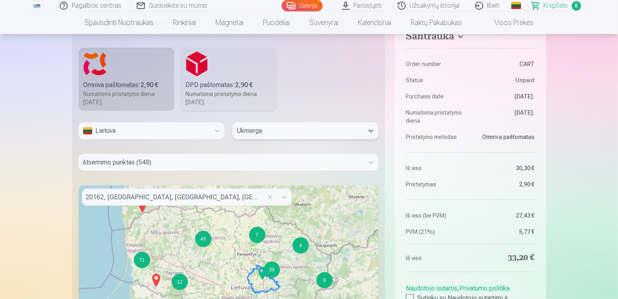
click at [280, 171] on div "Atsėmimo punktas (548)" at bounding box center [229, 162] width 300 height 17
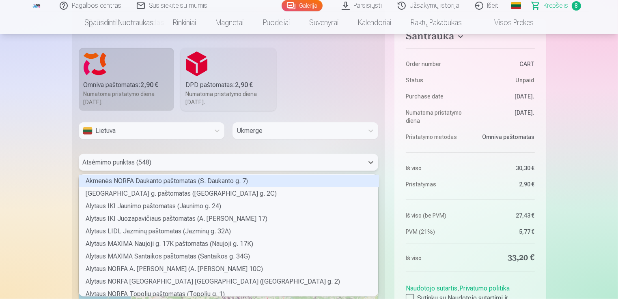
scroll to position [120, 297]
click at [280, 177] on div "Akmenės NORFA Daukanto paštomatas (S. Daukanto g. 7)" at bounding box center [229, 181] width 300 height 13
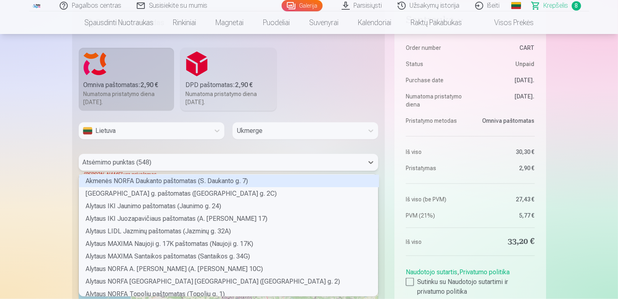
click at [349, 161] on div at bounding box center [221, 162] width 277 height 11
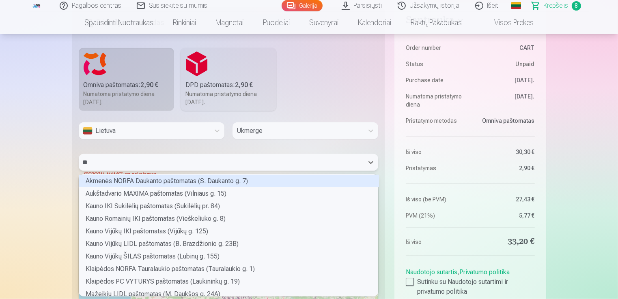
type input "***"
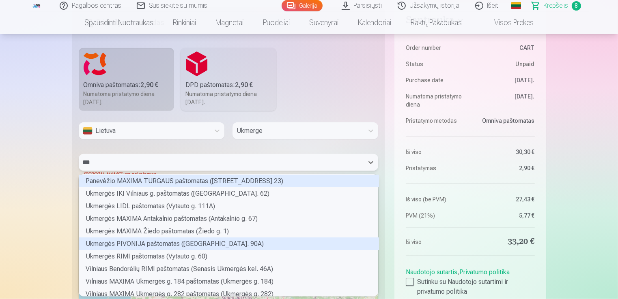
click at [235, 246] on div "Ukmergės PIVONIJA paštomatas (Vilniaus g. 90A)" at bounding box center [229, 244] width 300 height 13
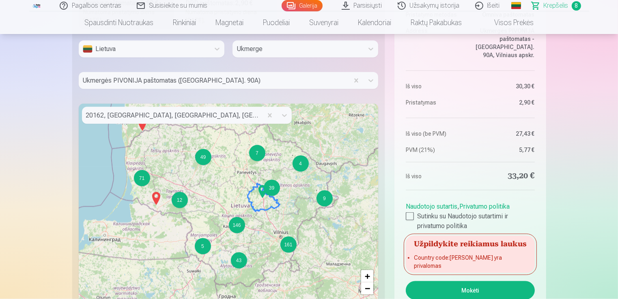
scroll to position [1076, 0]
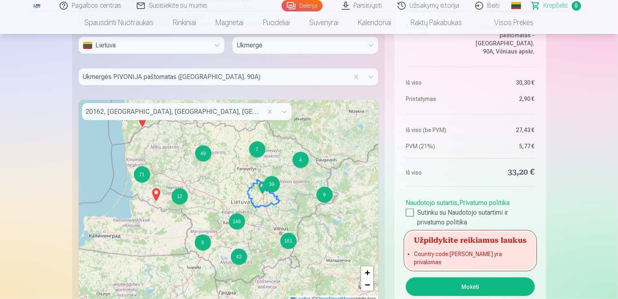
click at [486, 289] on button "Mokėti" at bounding box center [470, 287] width 129 height 19
click at [432, 285] on button "Mokėti" at bounding box center [470, 287] width 129 height 19
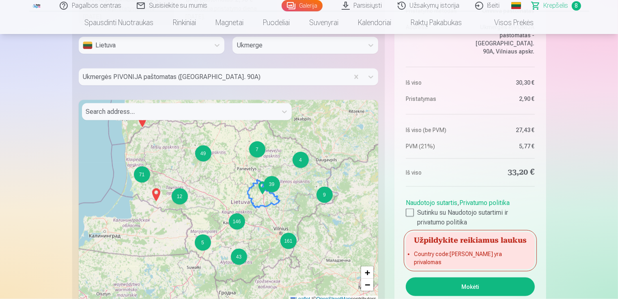
click at [432, 285] on button "Mokėti" at bounding box center [470, 287] width 129 height 19
click at [121, 117] on div "Search address..." at bounding box center [179, 111] width 195 height 17
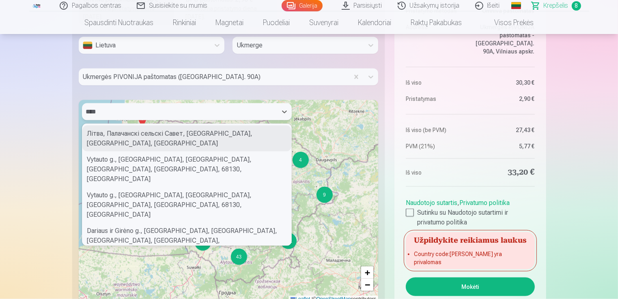
type input "*****"
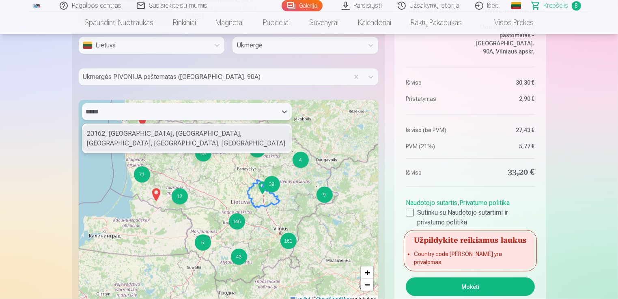
click at [145, 143] on div "20162, Ukmergė, Ukmergės miesto seniūnija, Ukmerge District Municipality, Vilni…" at bounding box center [186, 139] width 209 height 26
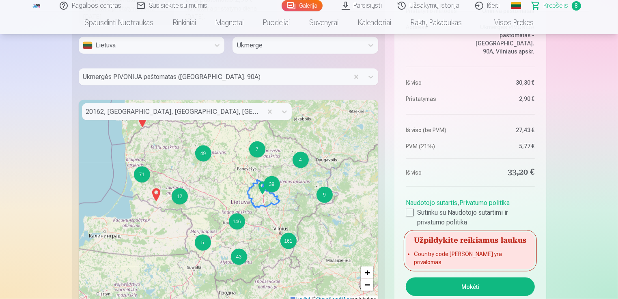
click at [261, 196] on img at bounding box center [262, 187] width 13 height 19
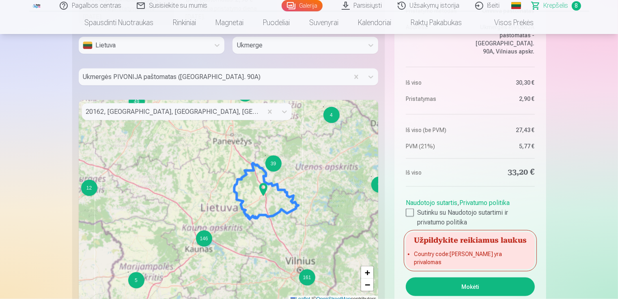
click at [261, 196] on img at bounding box center [263, 189] width 13 height 19
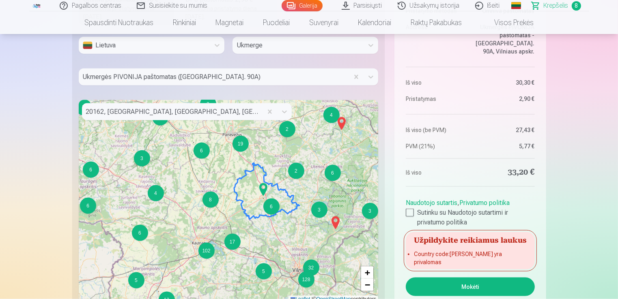
click at [261, 196] on img at bounding box center [263, 189] width 13 height 19
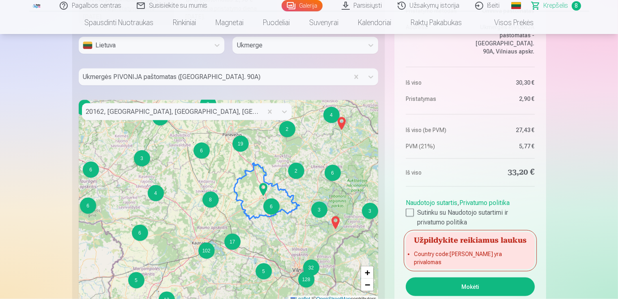
click at [261, 196] on img at bounding box center [263, 189] width 13 height 19
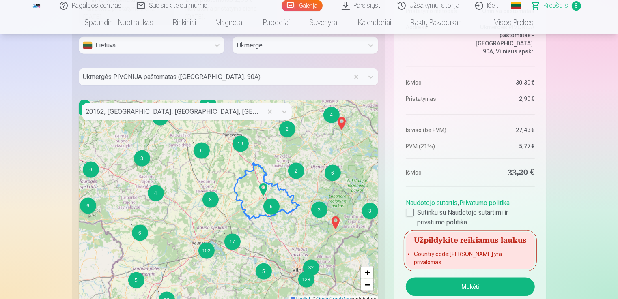
click at [261, 196] on img at bounding box center [263, 189] width 13 height 19
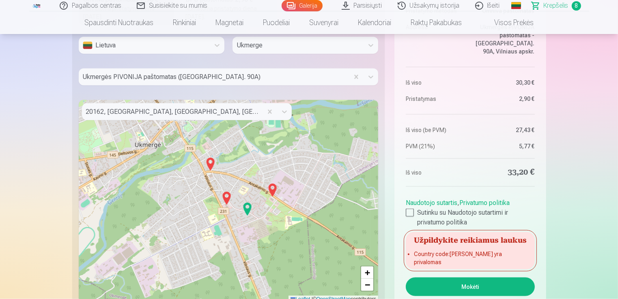
click at [245, 210] on img at bounding box center [247, 209] width 13 height 19
click at [224, 200] on img at bounding box center [226, 198] width 13 height 19
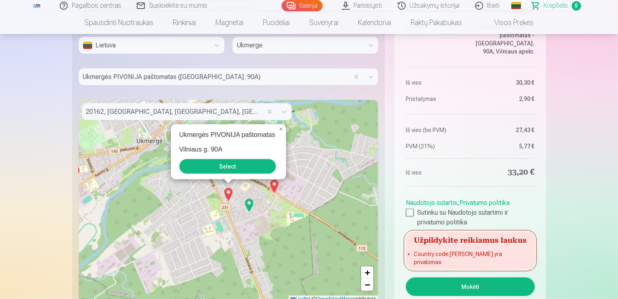
click at [229, 166] on button "Select" at bounding box center [227, 166] width 97 height 15
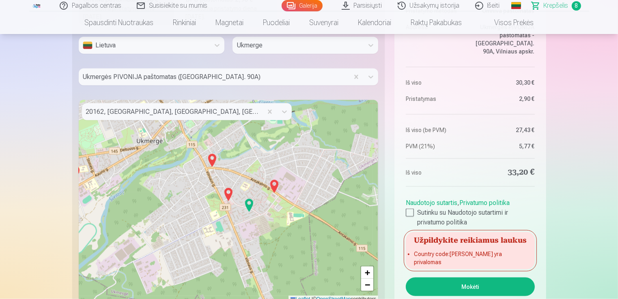
click at [438, 285] on button "Mokėti" at bounding box center [470, 287] width 129 height 19
click at [155, 4] on link "Susisiekite su mumis" at bounding box center [172, 5] width 86 height 11
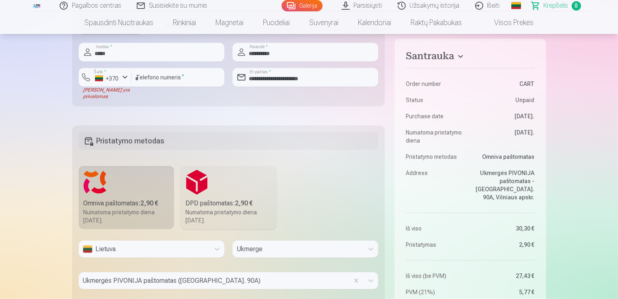
scroll to position [865, 0]
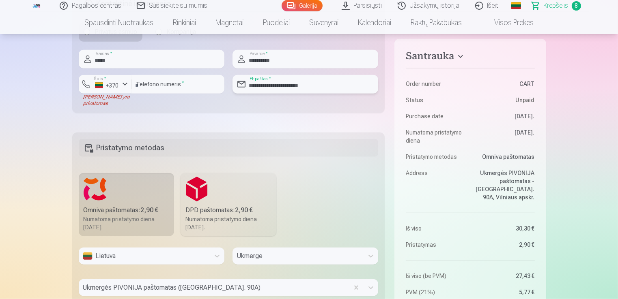
click at [287, 86] on input "**********" at bounding box center [305, 84] width 146 height 19
type input "**********"
click at [277, 109] on fieldset "**********" at bounding box center [228, 50] width 313 height 125
